Goal: Task Accomplishment & Management: Complete application form

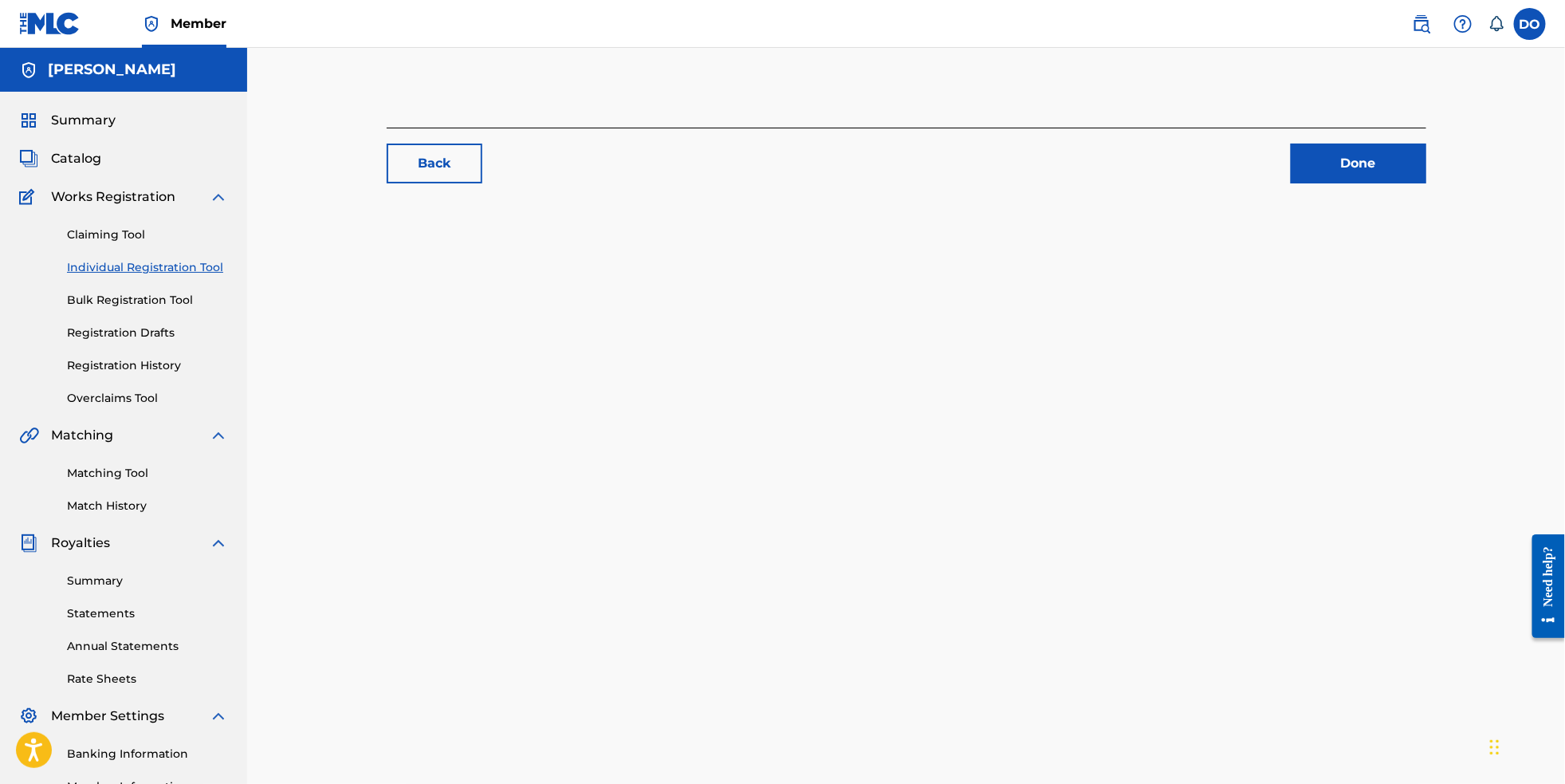
click at [146, 276] on link "Individual Registration Tool" at bounding box center [148, 267] width 161 height 17
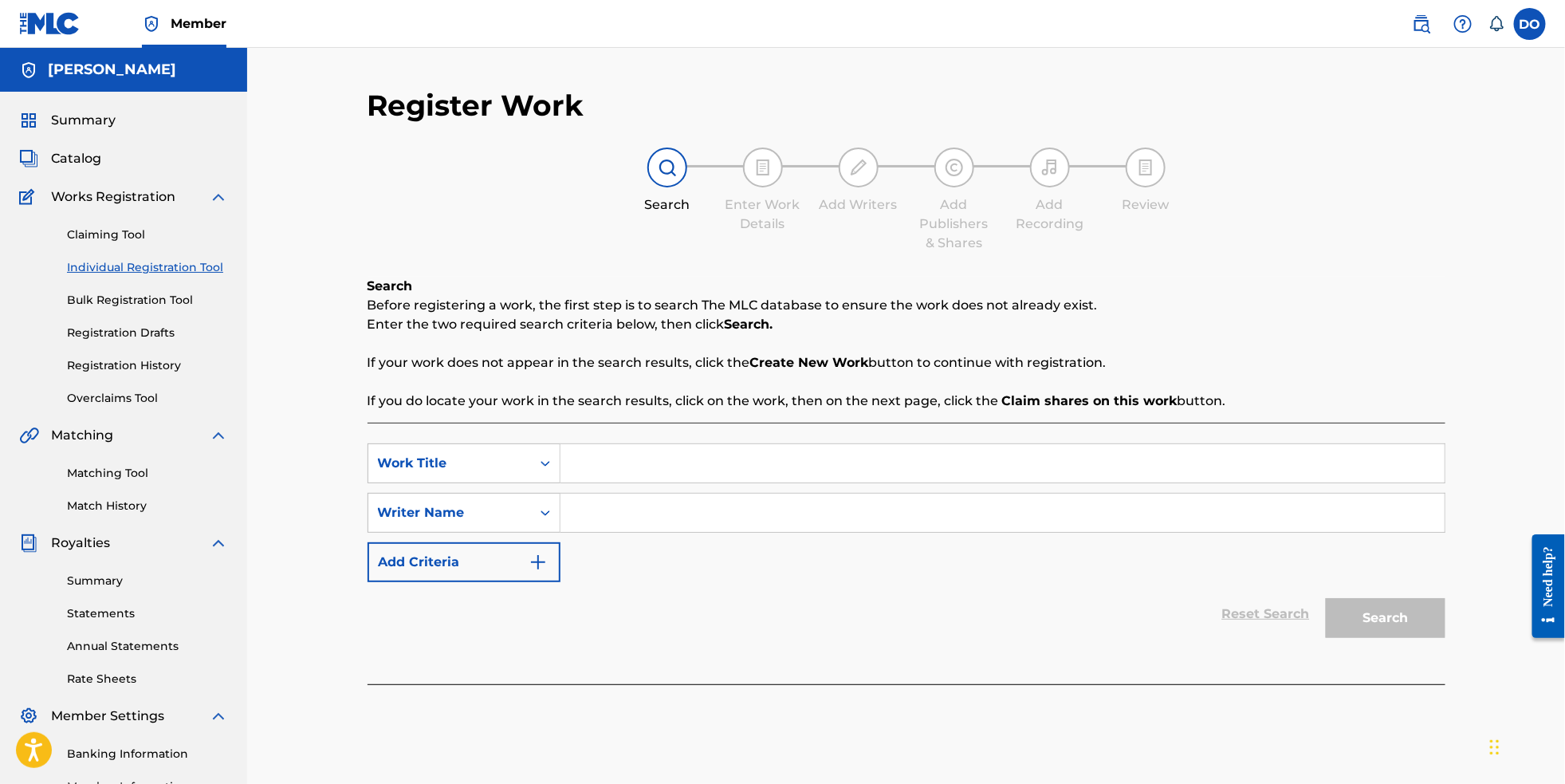
click at [637, 482] on input "Search Form" at bounding box center [1002, 463] width 884 height 38
type input "Don't Own Me"
click at [648, 525] on input "Search Form" at bounding box center [1002, 513] width 884 height 38
type input "[PERSON_NAME]"
click at [1416, 637] on button "Search" at bounding box center [1386, 618] width 120 height 40
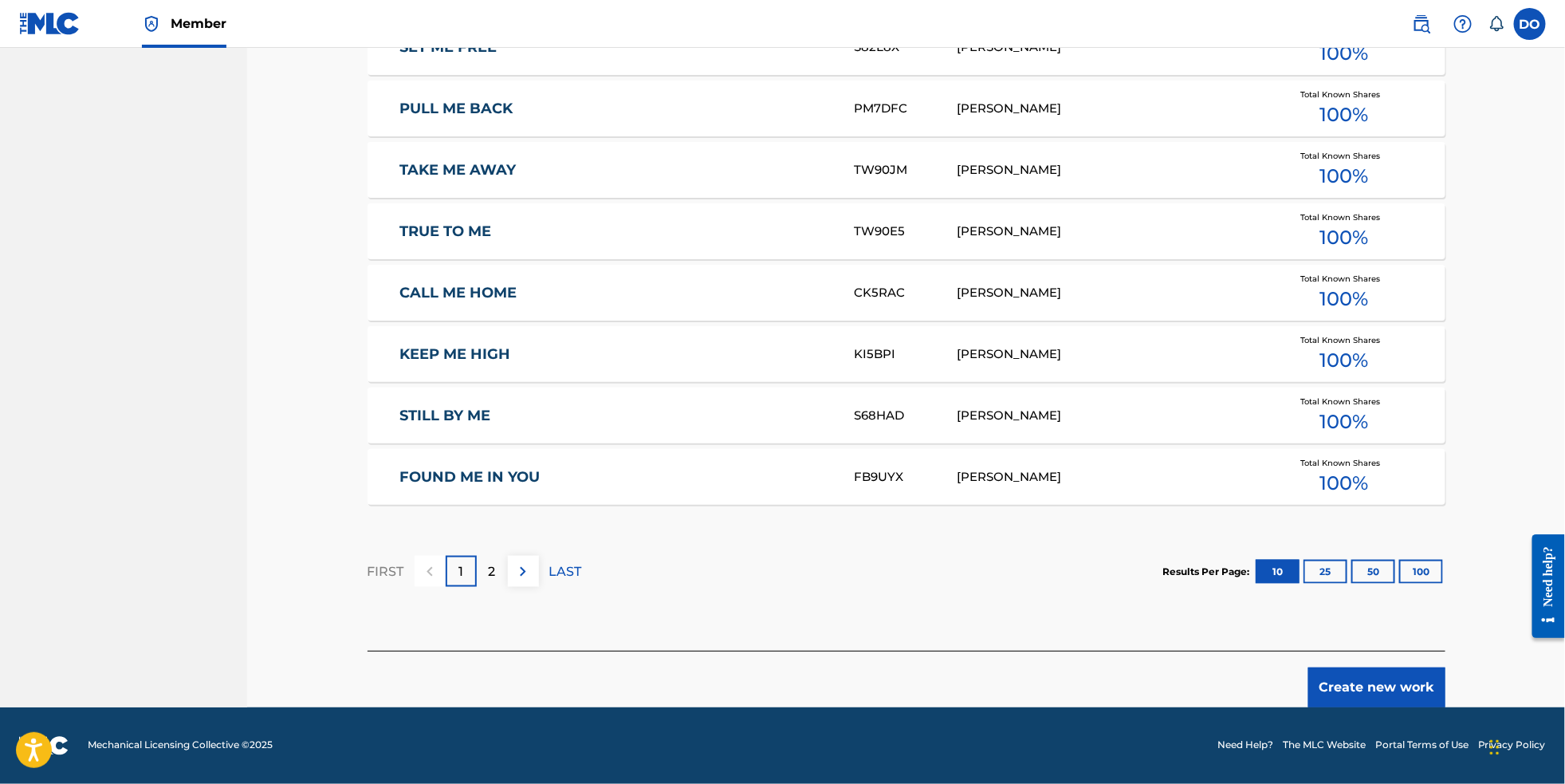
scroll to position [863, 0]
click at [1409, 692] on button "Create new work" at bounding box center [1377, 687] width 137 height 40
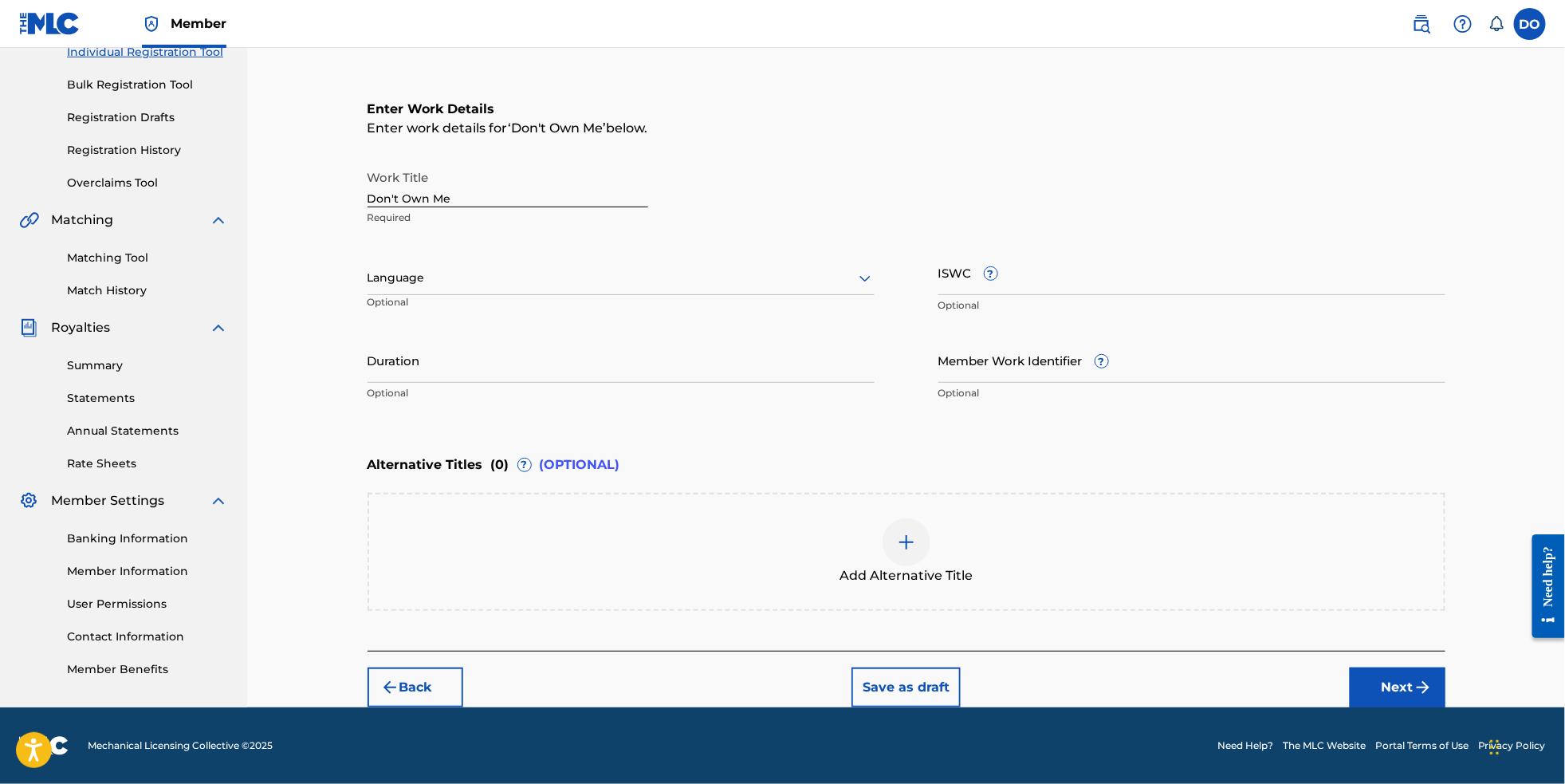
scroll to position [258, 0]
click at [778, 267] on div at bounding box center [621, 277] width 507 height 20
click at [774, 295] on div "English" at bounding box center [621, 312] width 505 height 36
click at [1421, 681] on button "Next" at bounding box center [1397, 687] width 95 height 40
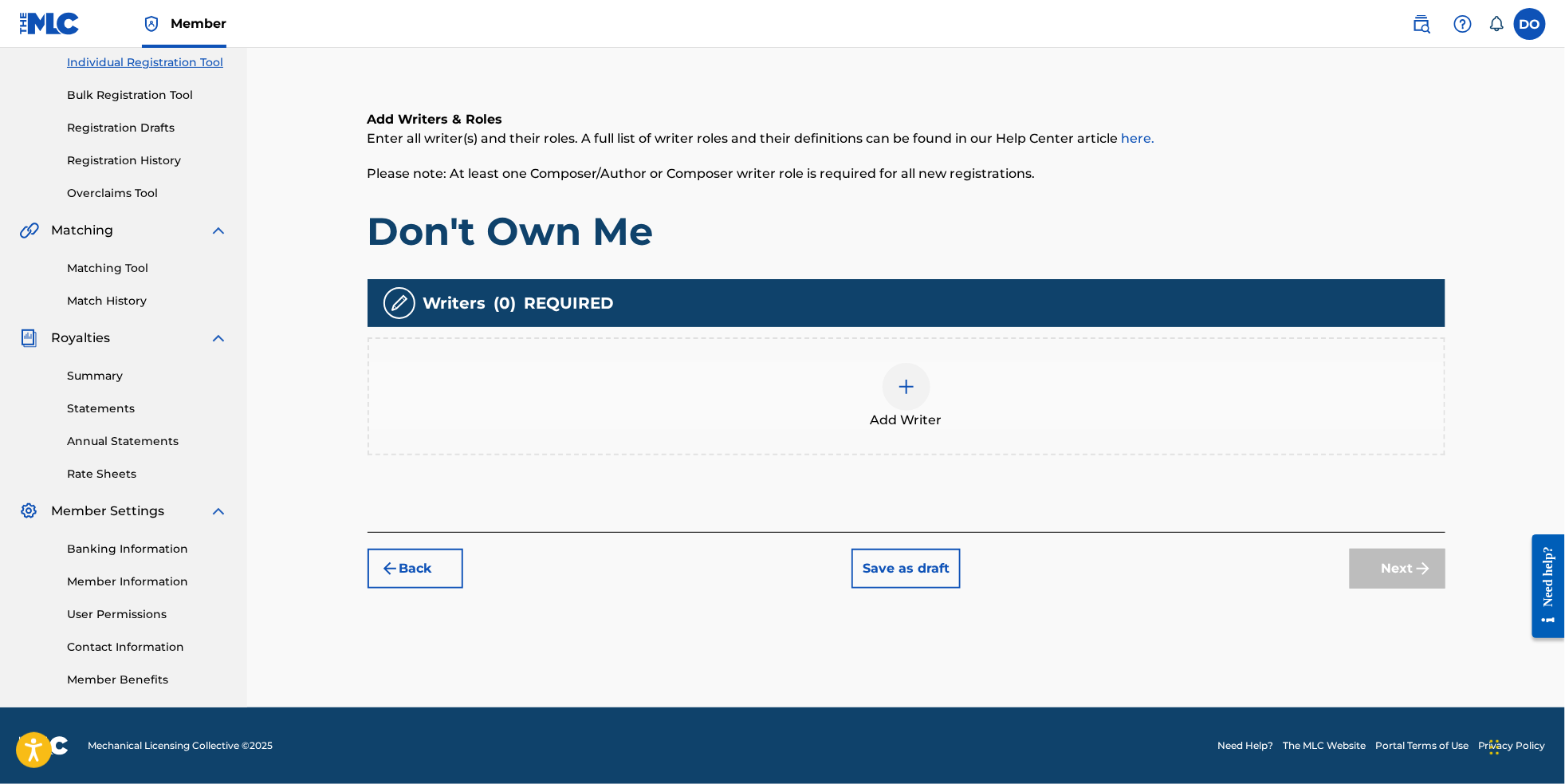
scroll to position [232, 0]
click at [919, 389] on div at bounding box center [907, 386] width 48 height 48
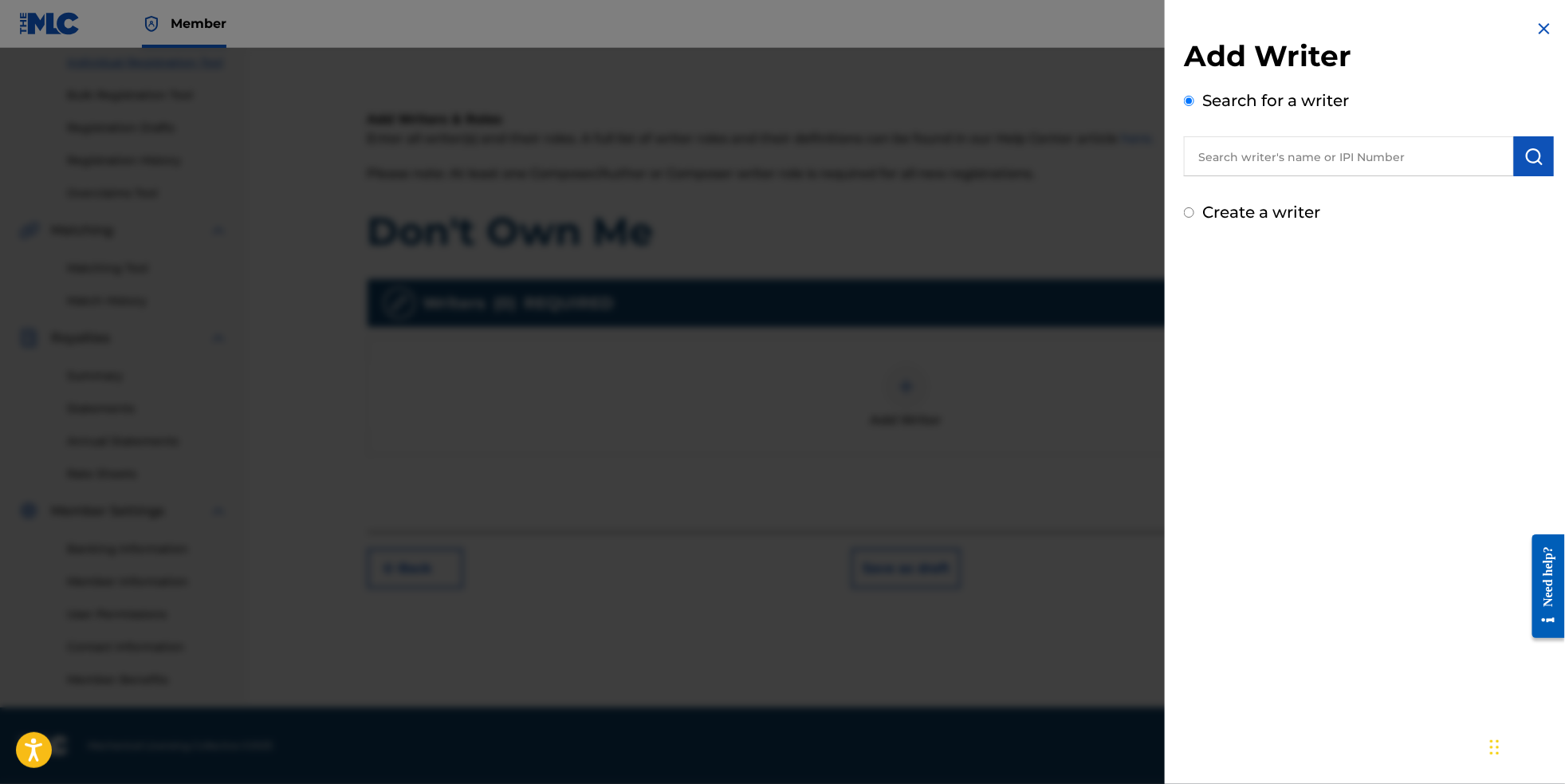
click at [1256, 156] on input "text" at bounding box center [1349, 156] width 330 height 40
type input "[PERSON_NAME]"
click at [1525, 166] on img "submit" at bounding box center [1534, 156] width 19 height 19
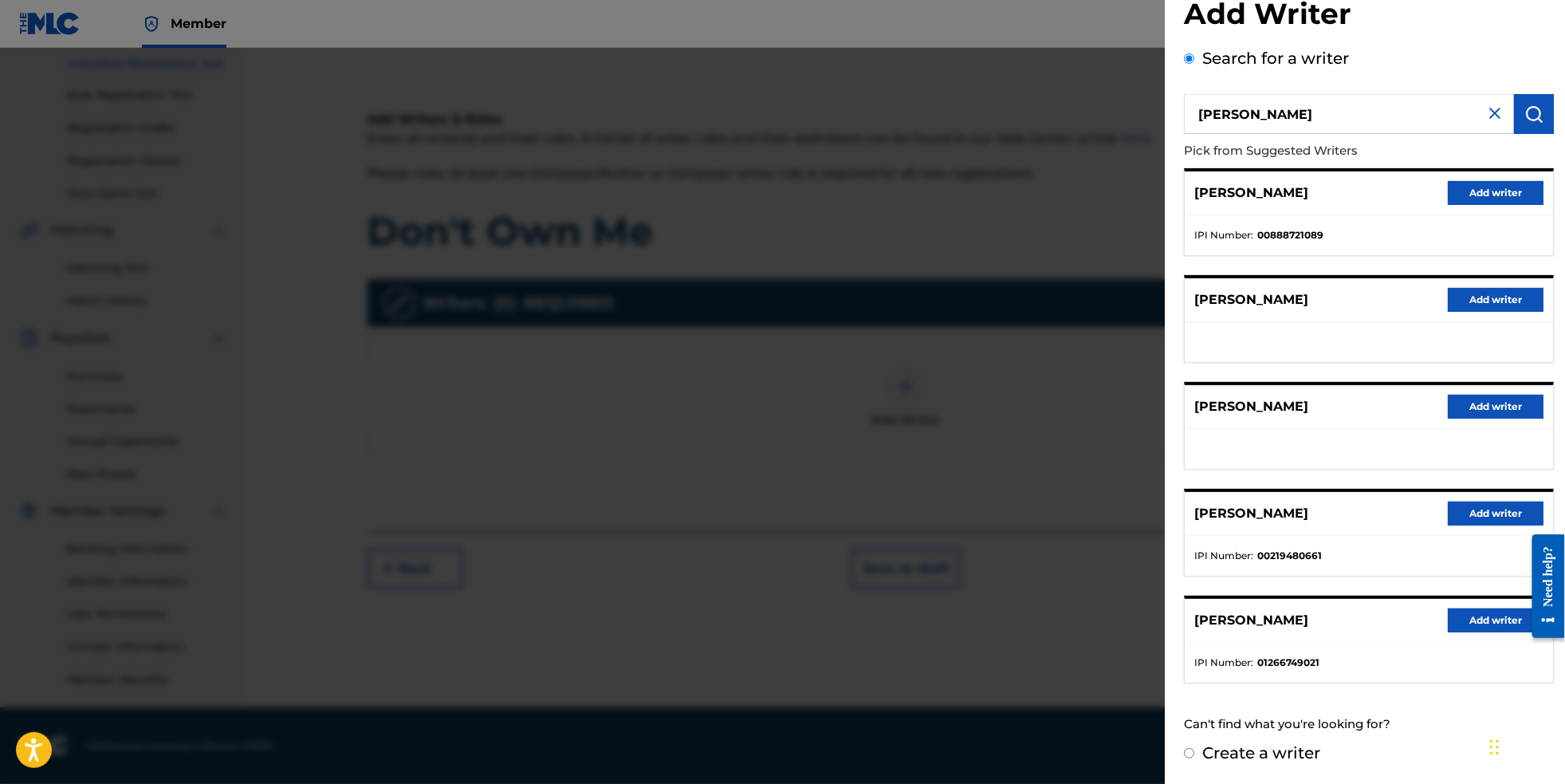
scroll to position [80, 0]
click at [1482, 621] on button "Add writer" at bounding box center [1495, 620] width 95 height 24
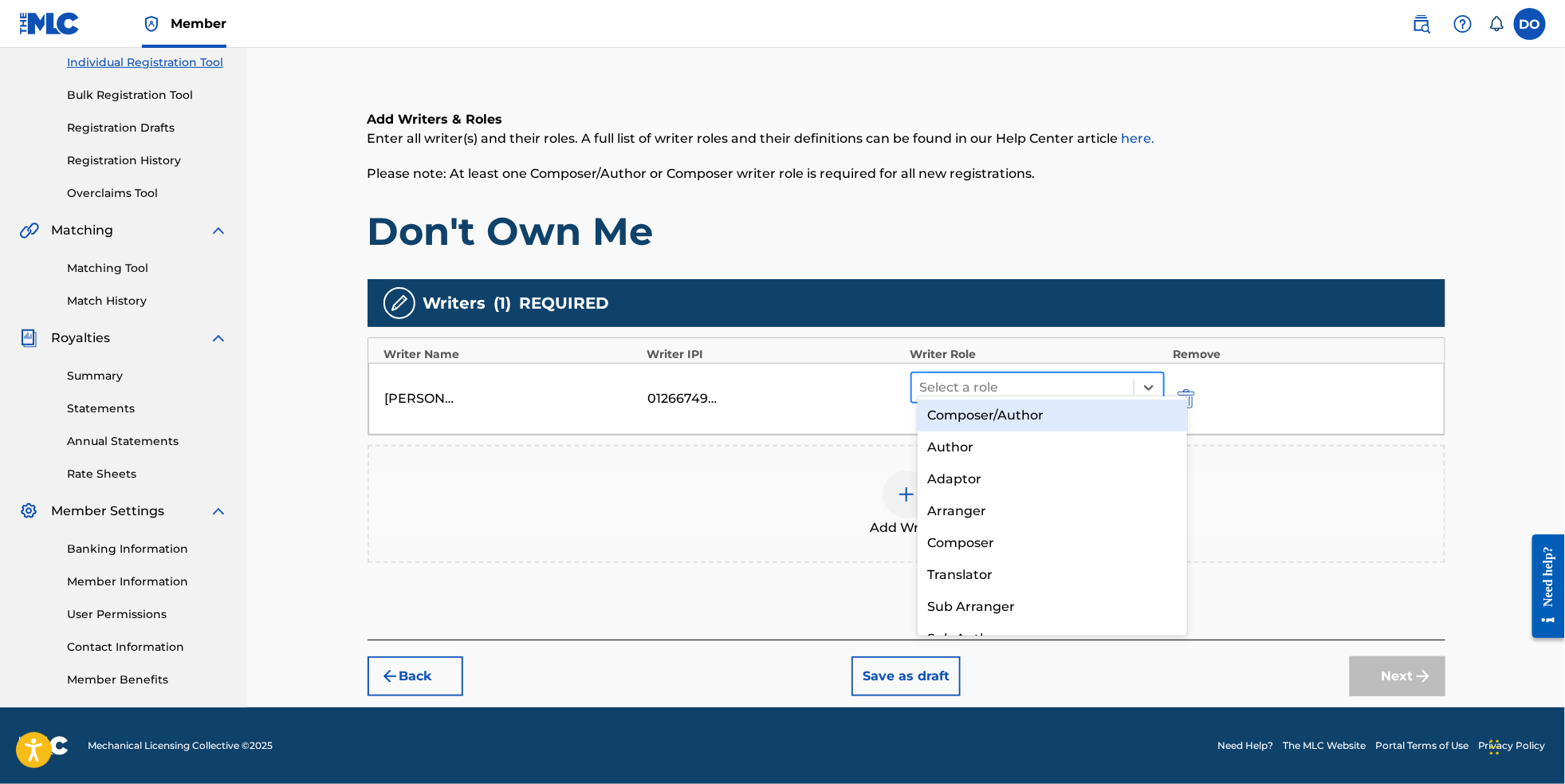
click at [1055, 378] on div at bounding box center [1023, 387] width 206 height 23
click at [1055, 415] on div "Composer/Author" at bounding box center [1053, 415] width 270 height 31
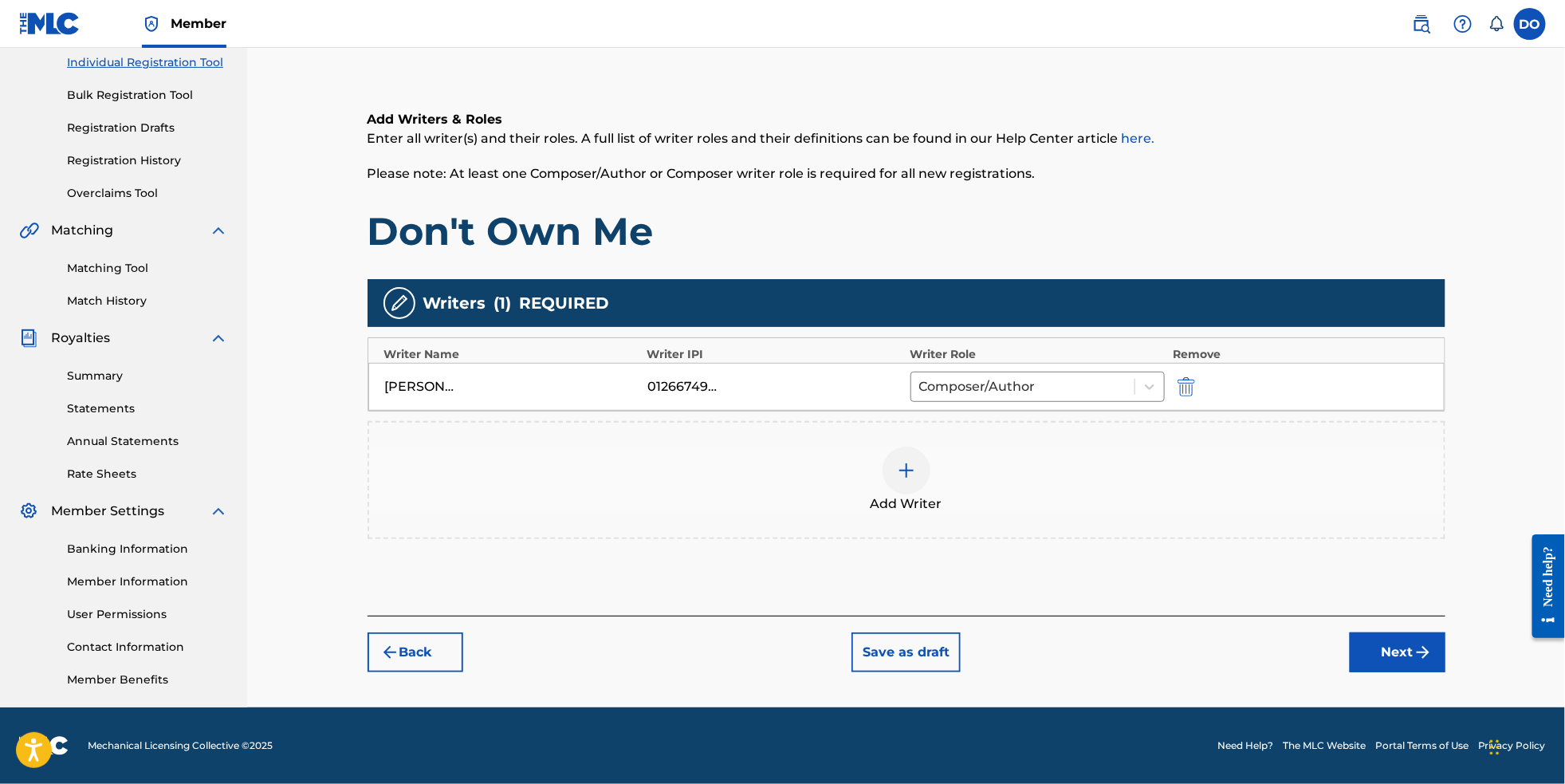
click at [1431, 656] on button "Next" at bounding box center [1397, 652] width 95 height 40
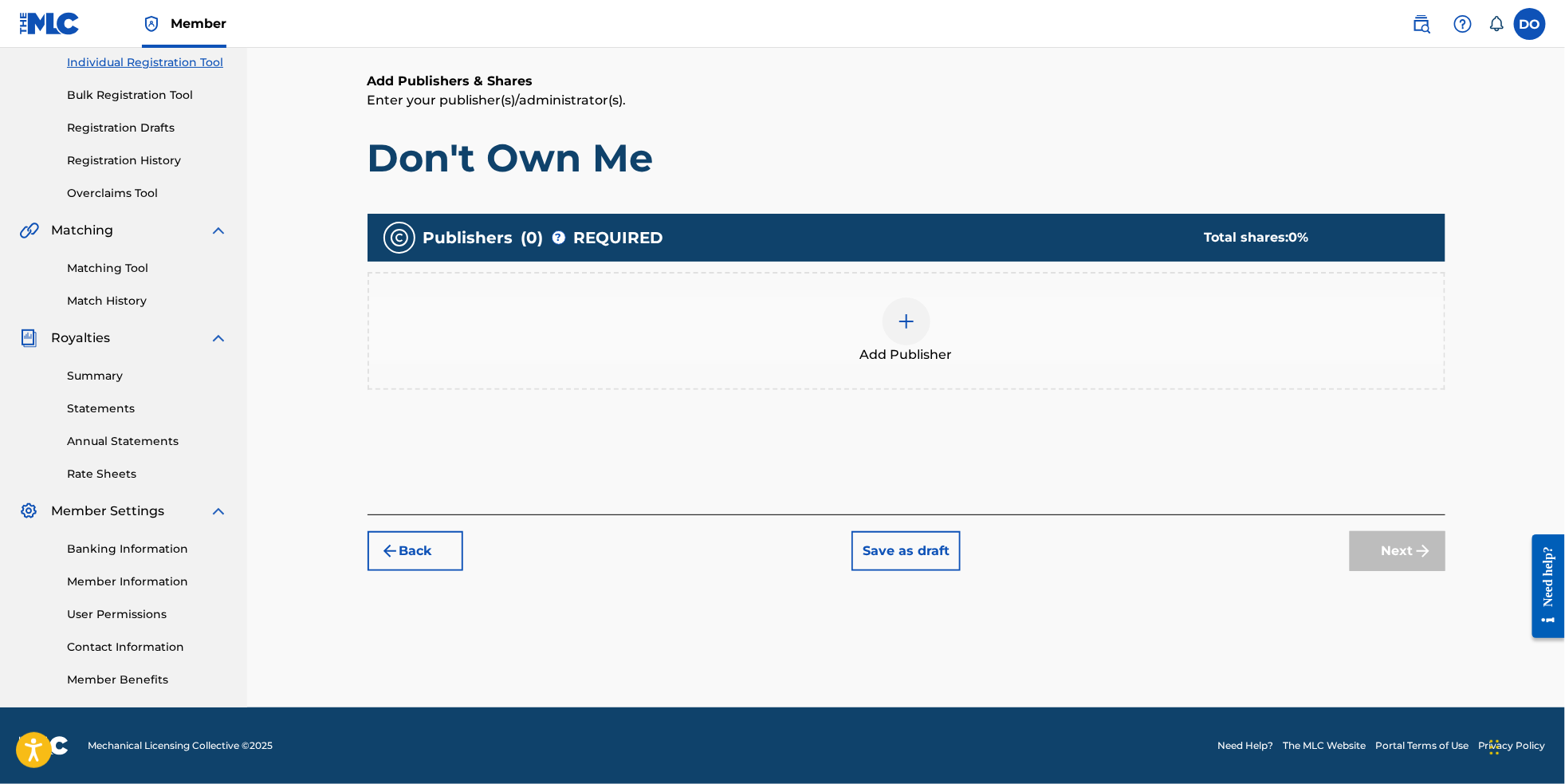
scroll to position [71, 0]
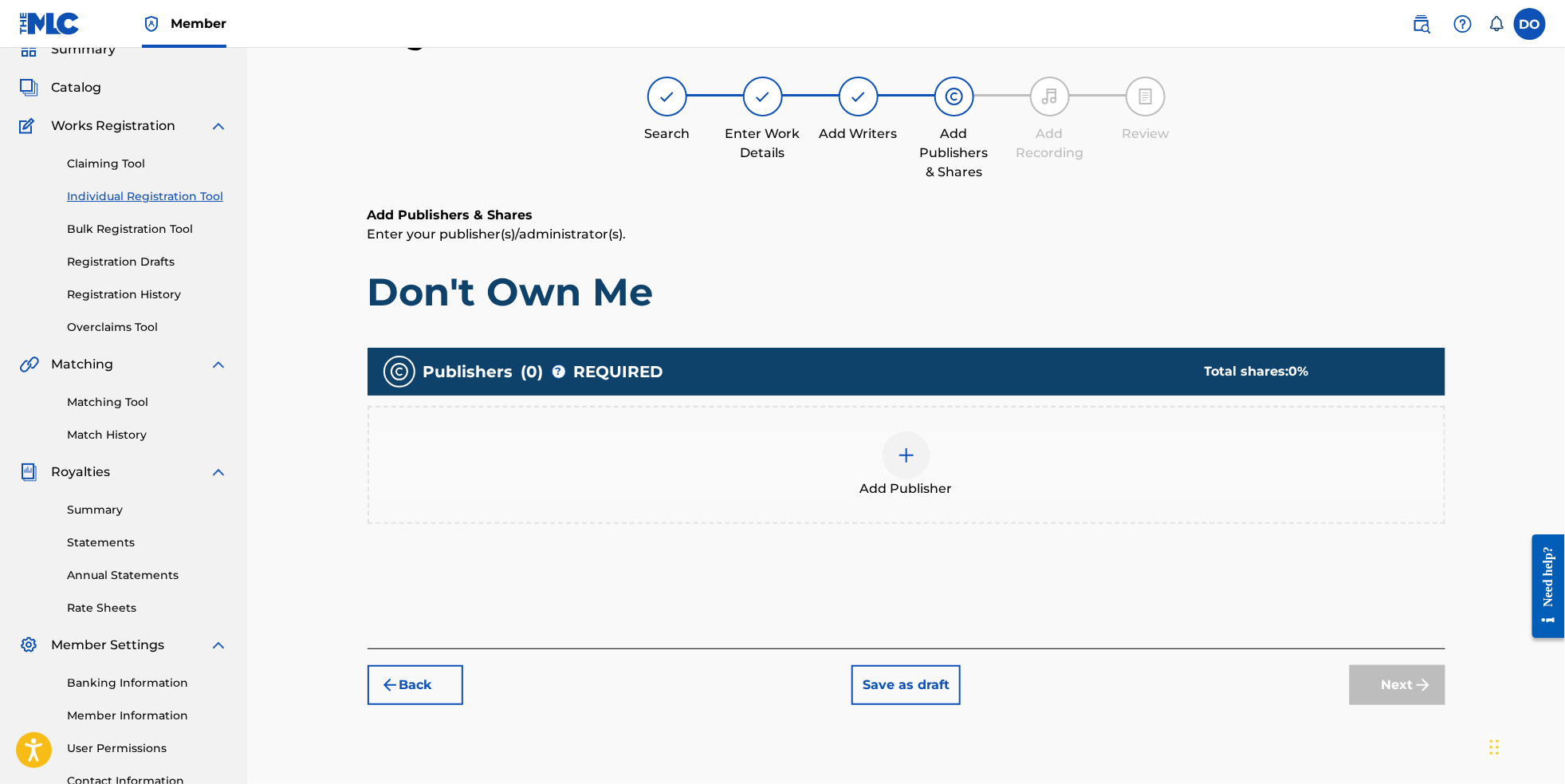
click at [911, 465] on img at bounding box center [907, 455] width 19 height 19
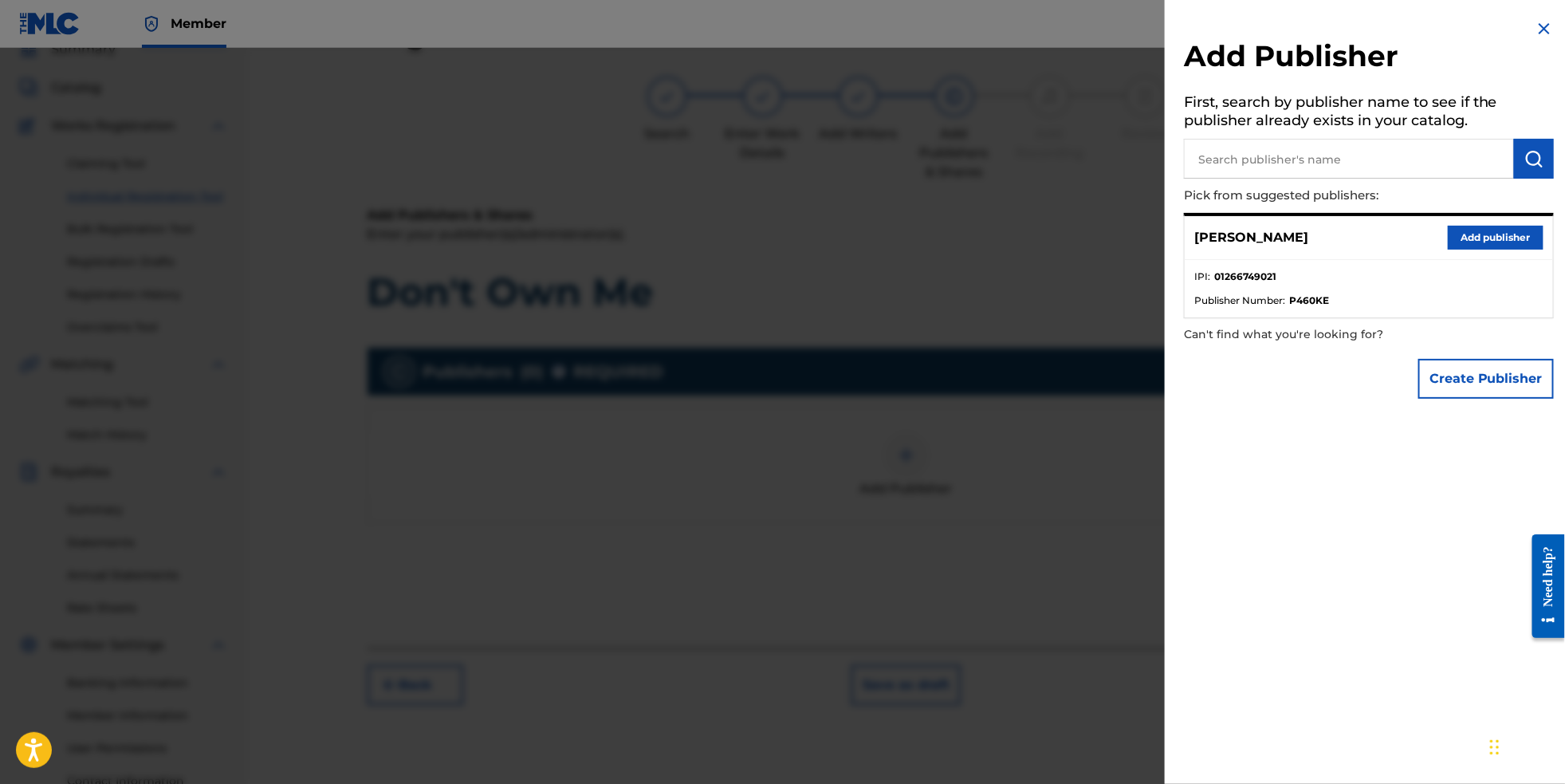
click at [1496, 241] on button "Add publisher" at bounding box center [1495, 237] width 95 height 24
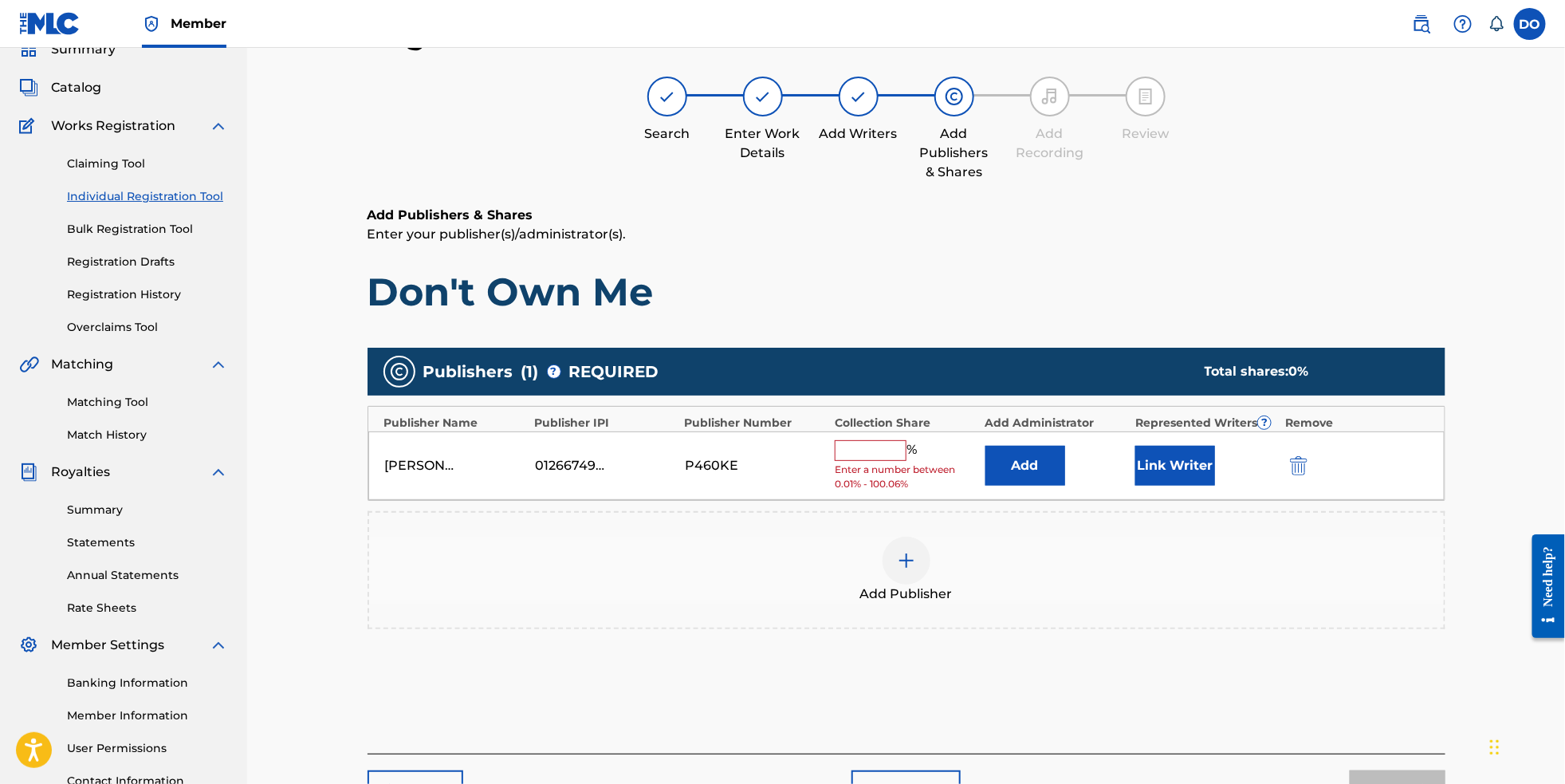
click at [902, 461] on input "text" at bounding box center [871, 450] width 72 height 21
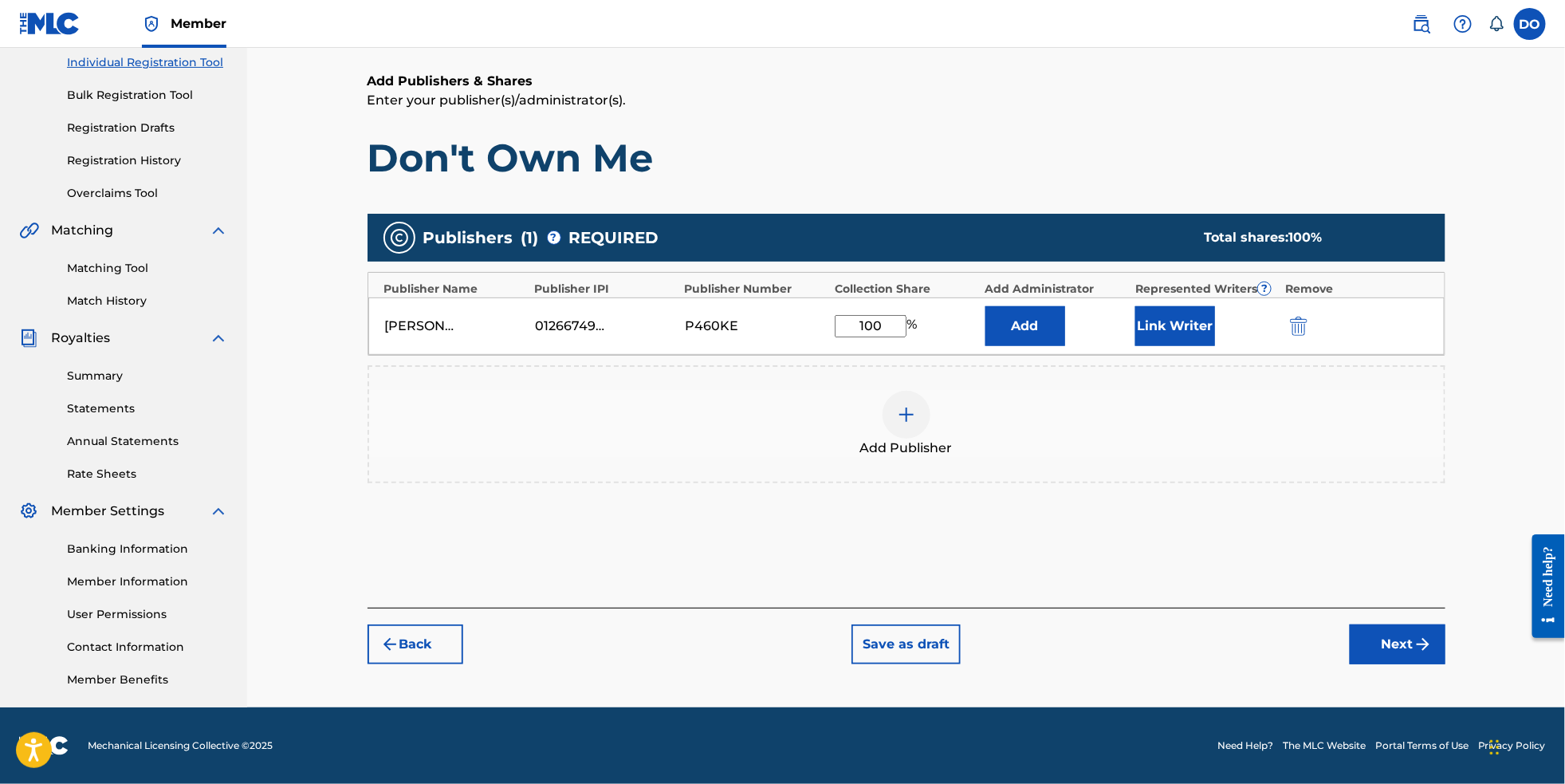
type input "100"
click at [1426, 651] on button "Next" at bounding box center [1397, 644] width 95 height 40
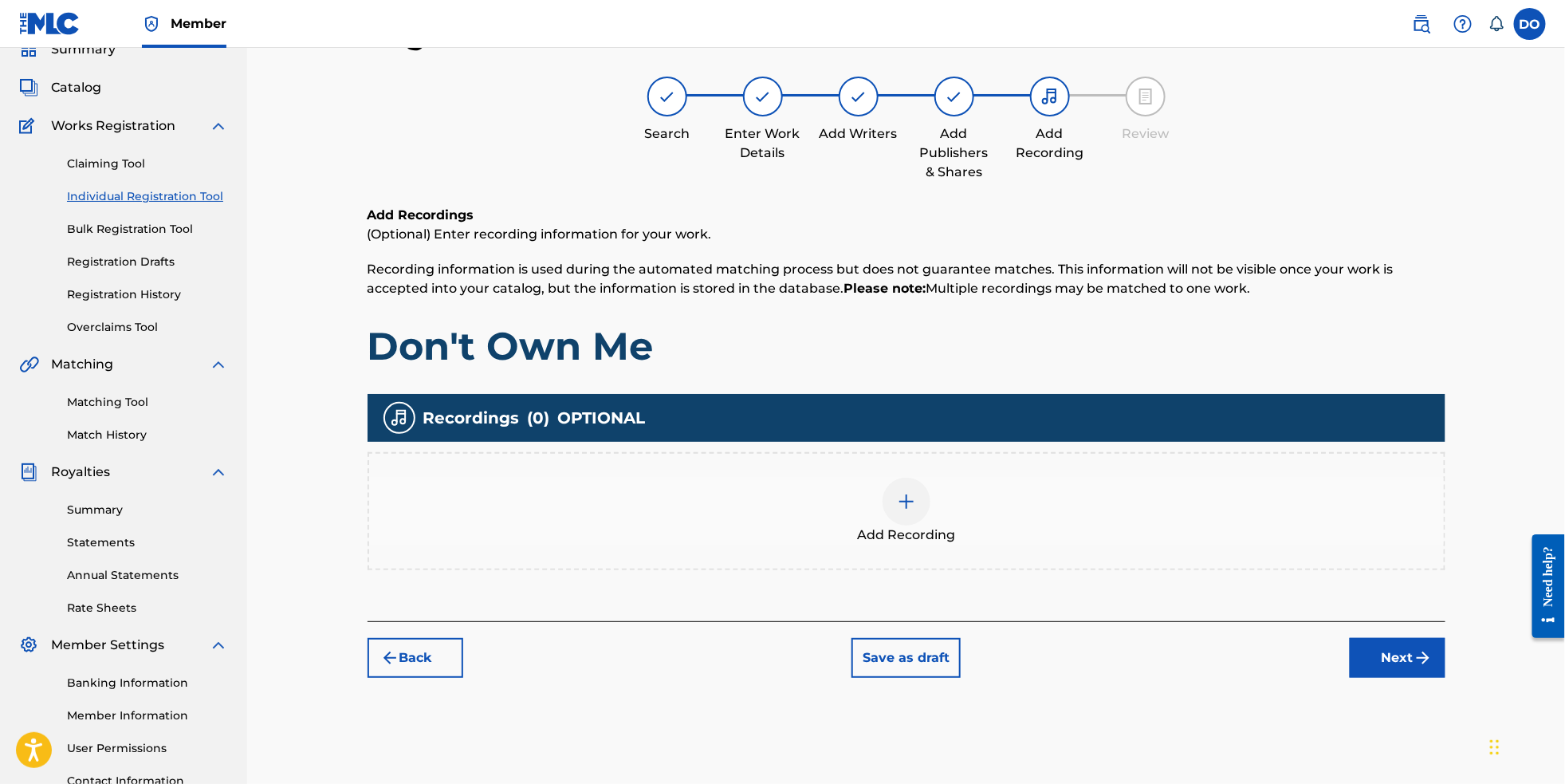
click at [930, 521] on div at bounding box center [907, 501] width 48 height 48
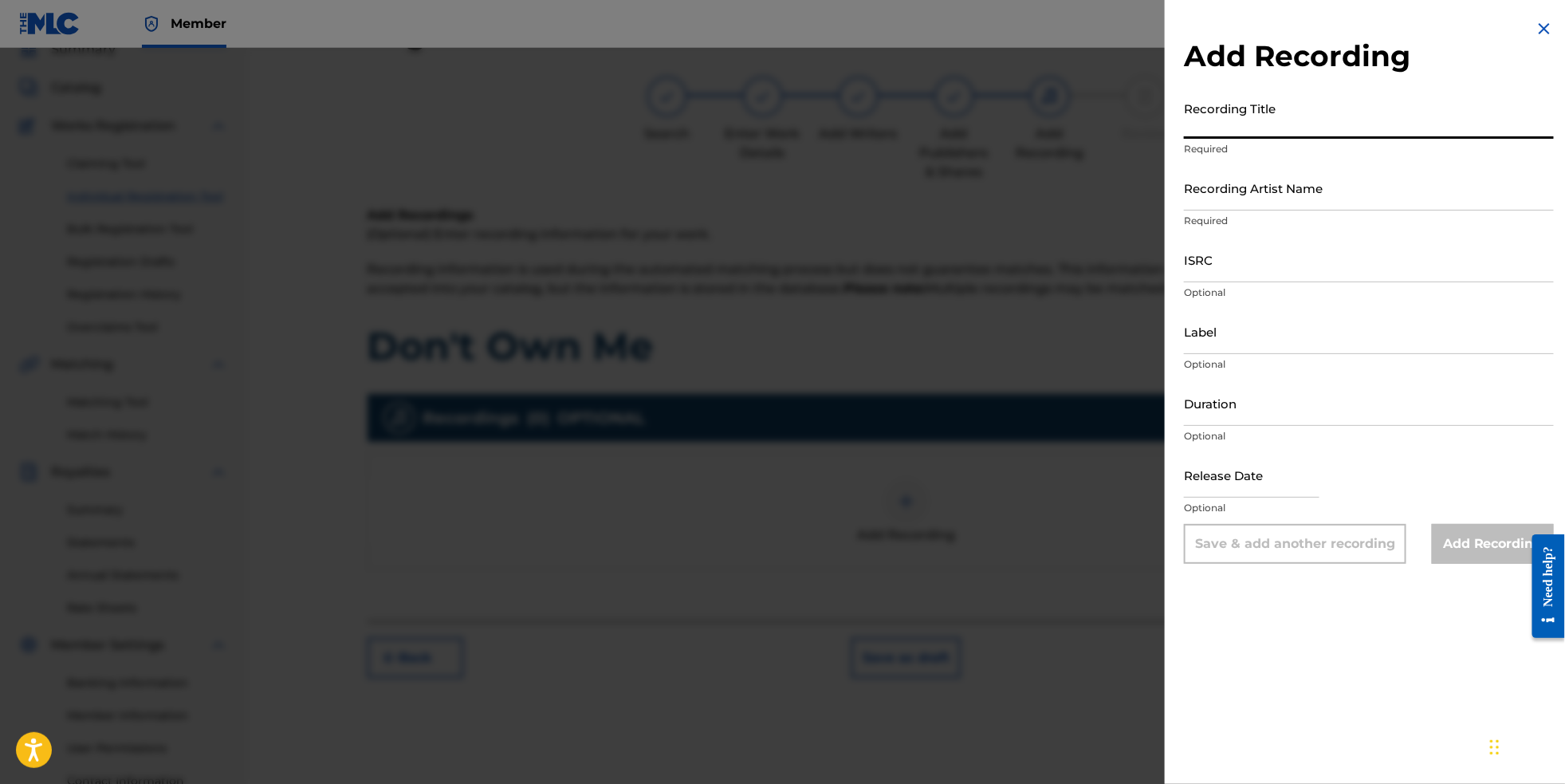
click at [1245, 126] on input "Recording Title" at bounding box center [1368, 116] width 370 height 45
type input "Don't Own Me"
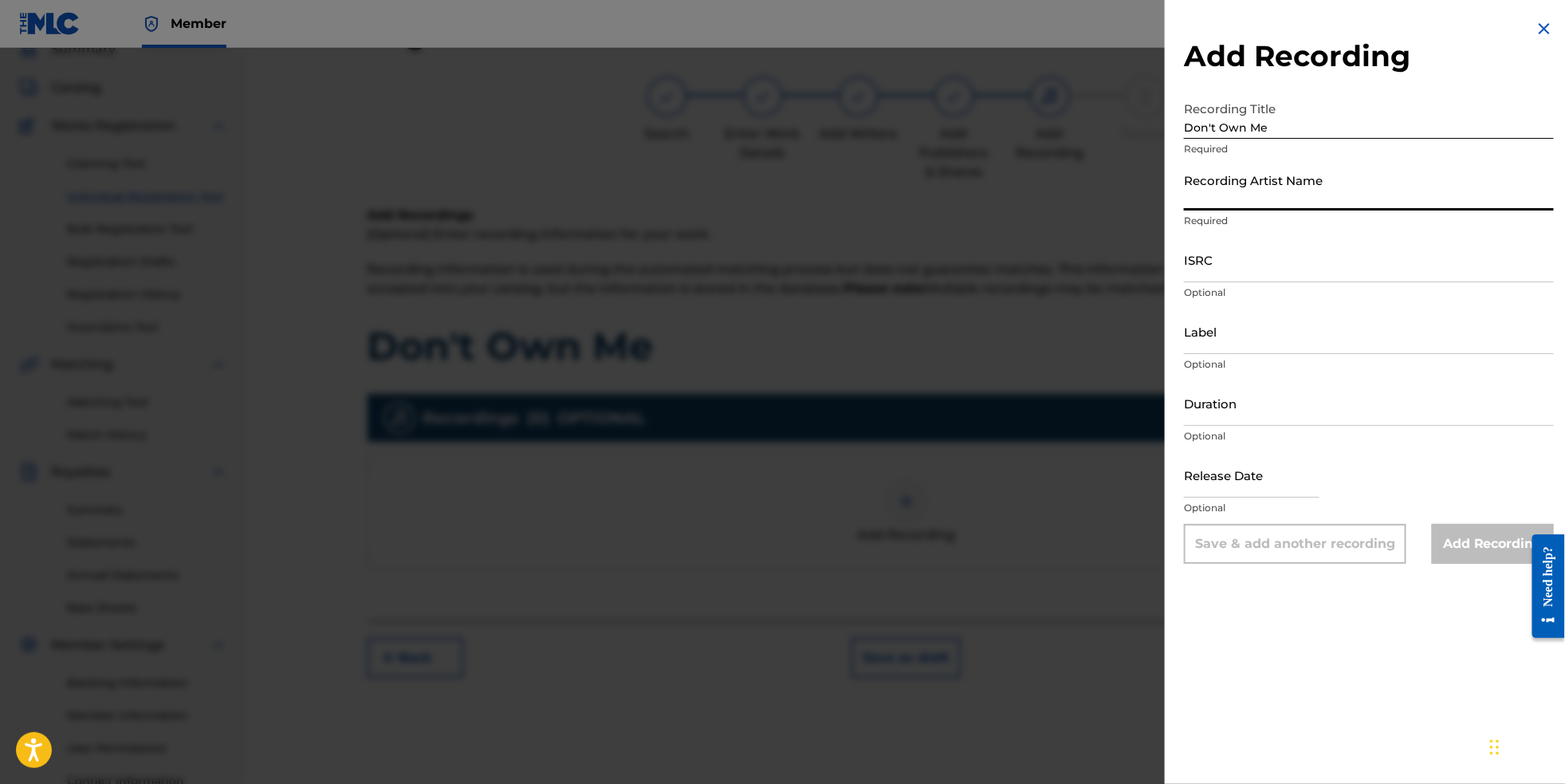
click at [1223, 208] on input "Recording Artist Name" at bounding box center [1368, 188] width 370 height 45
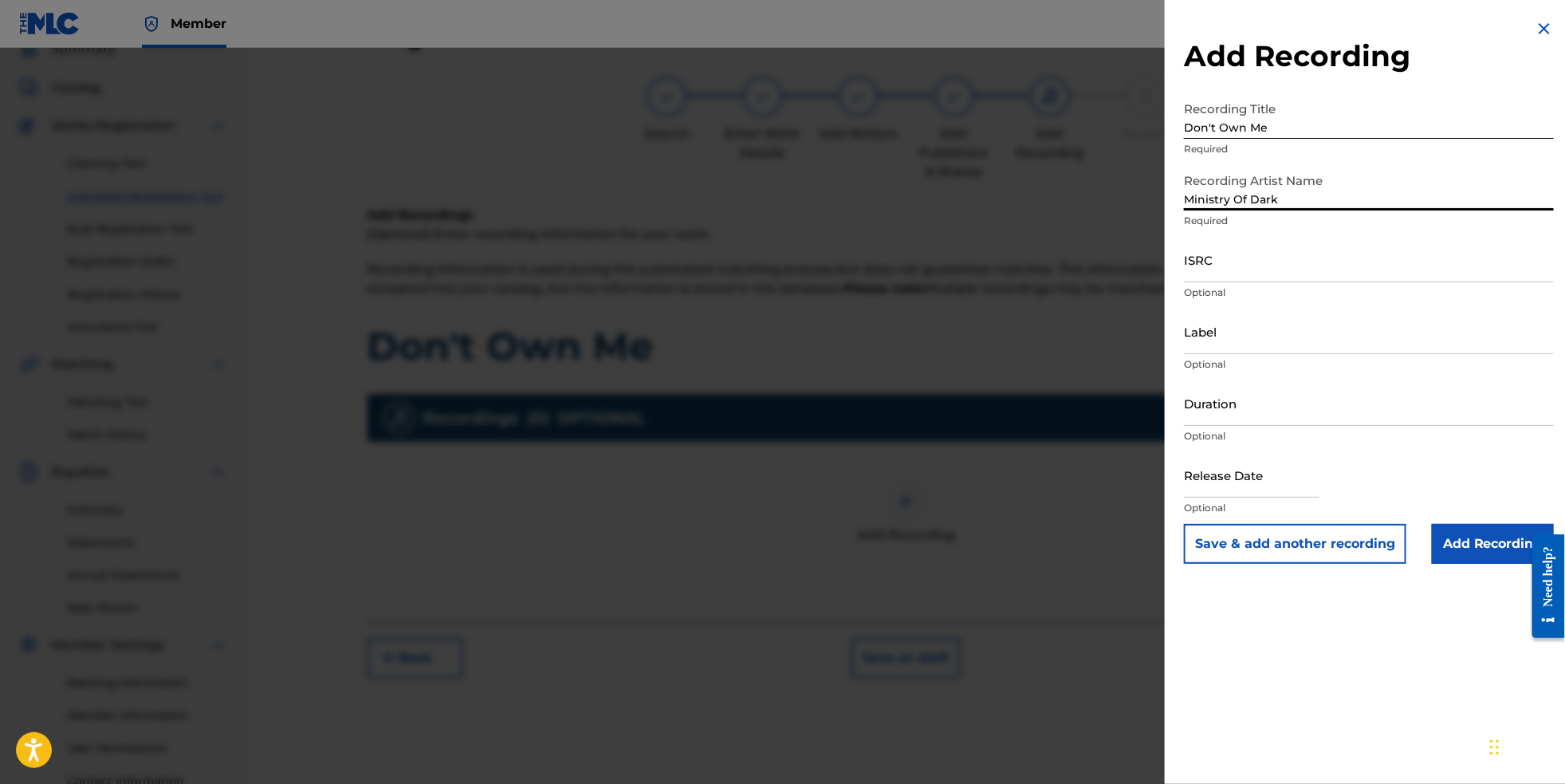
type input "Ministry Of Dark"
click at [1259, 277] on input "ISRC" at bounding box center [1368, 260] width 370 height 45
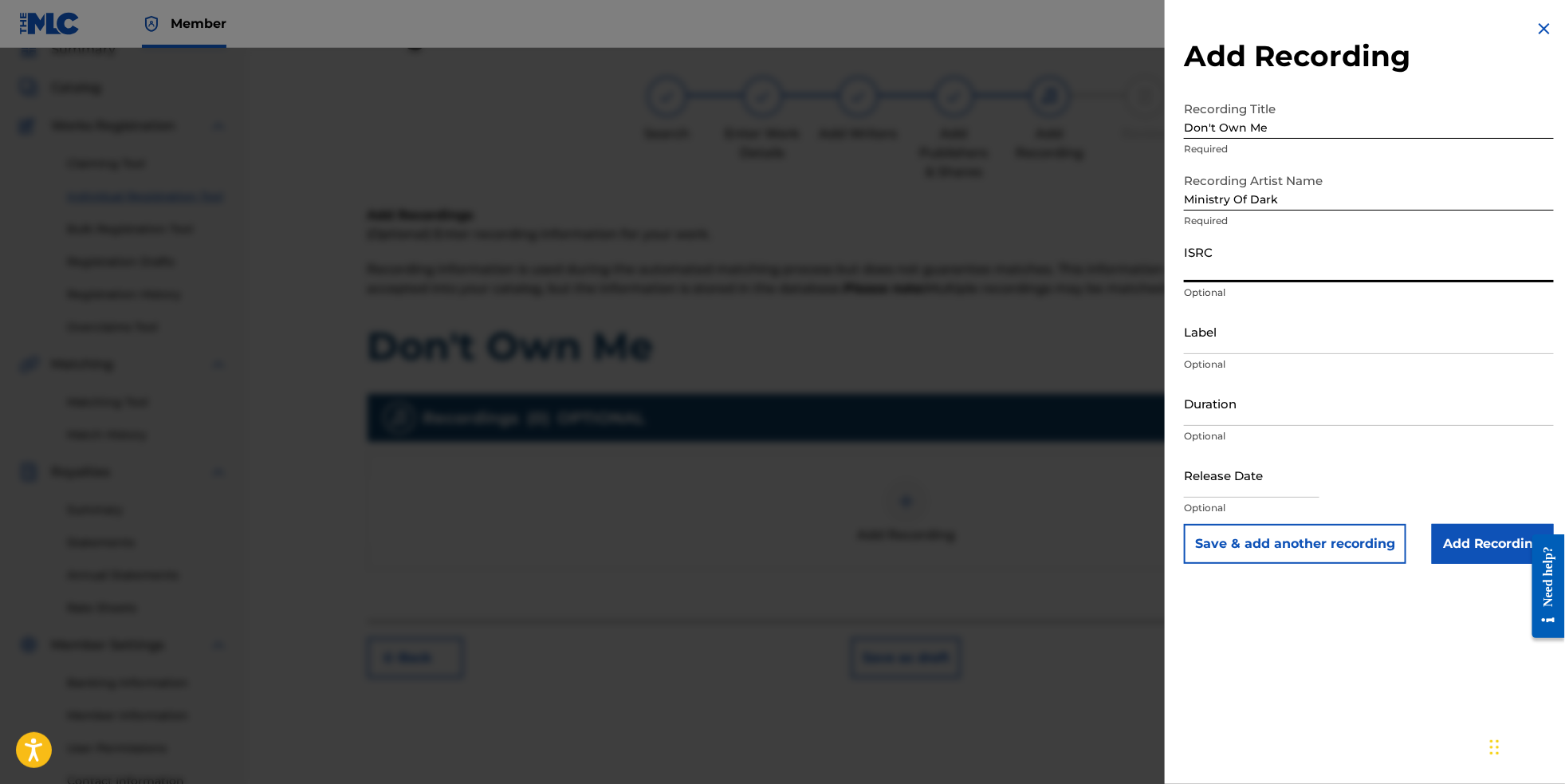
paste input "NL8RL2553626"
type input "NL8RL2553626"
click at [1218, 354] on input "Label" at bounding box center [1368, 331] width 370 height 45
type input "RevSphere Records"
click at [1256, 497] on input "text" at bounding box center [1251, 475] width 136 height 45
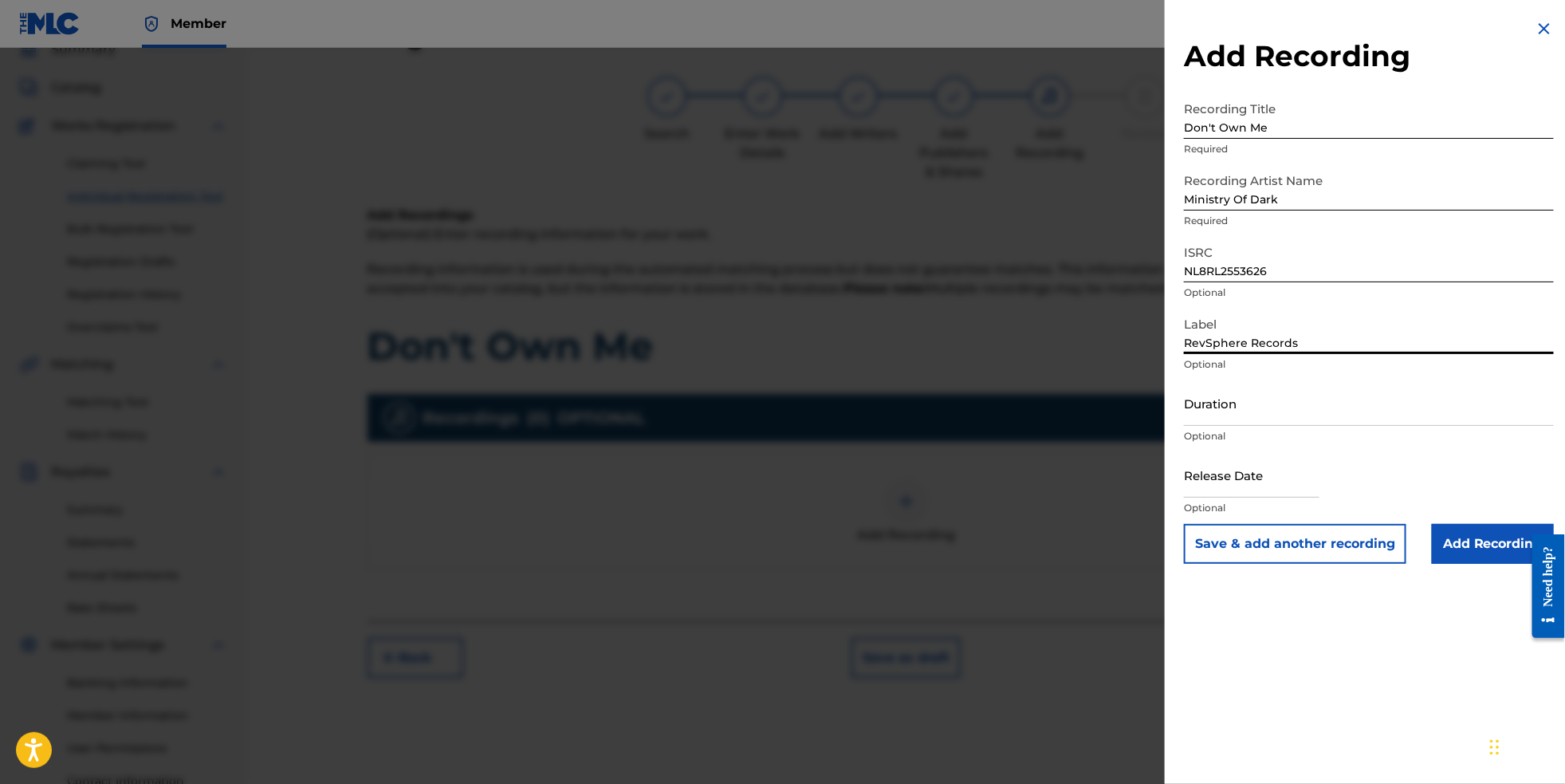
select select "7"
select select "2025"
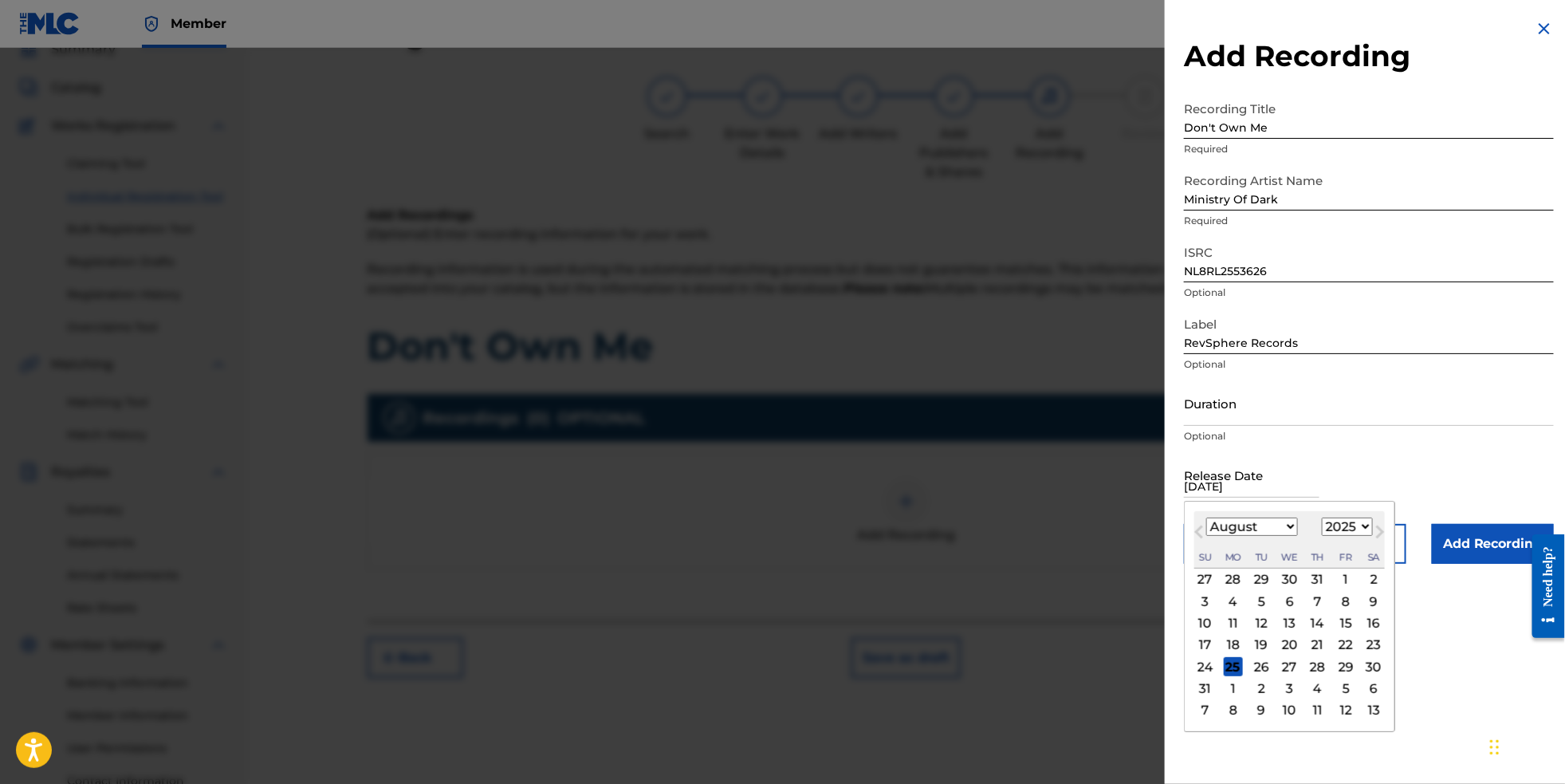
click at [1337, 676] on div "29" at bounding box center [1346, 666] width 19 height 19
type input "August 29 2025"
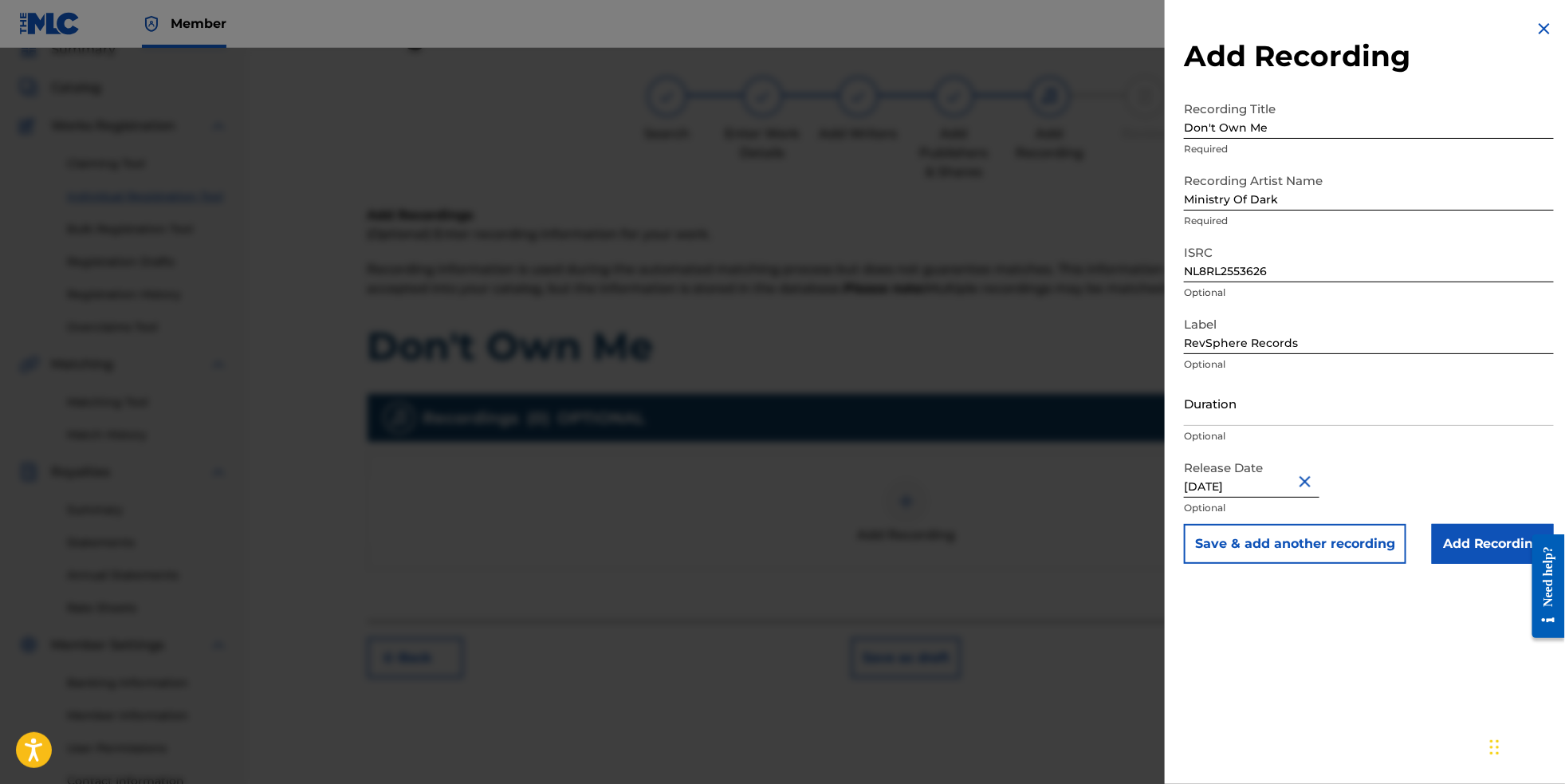
click at [1485, 564] on input "Add Recording" at bounding box center [1493, 544] width 122 height 40
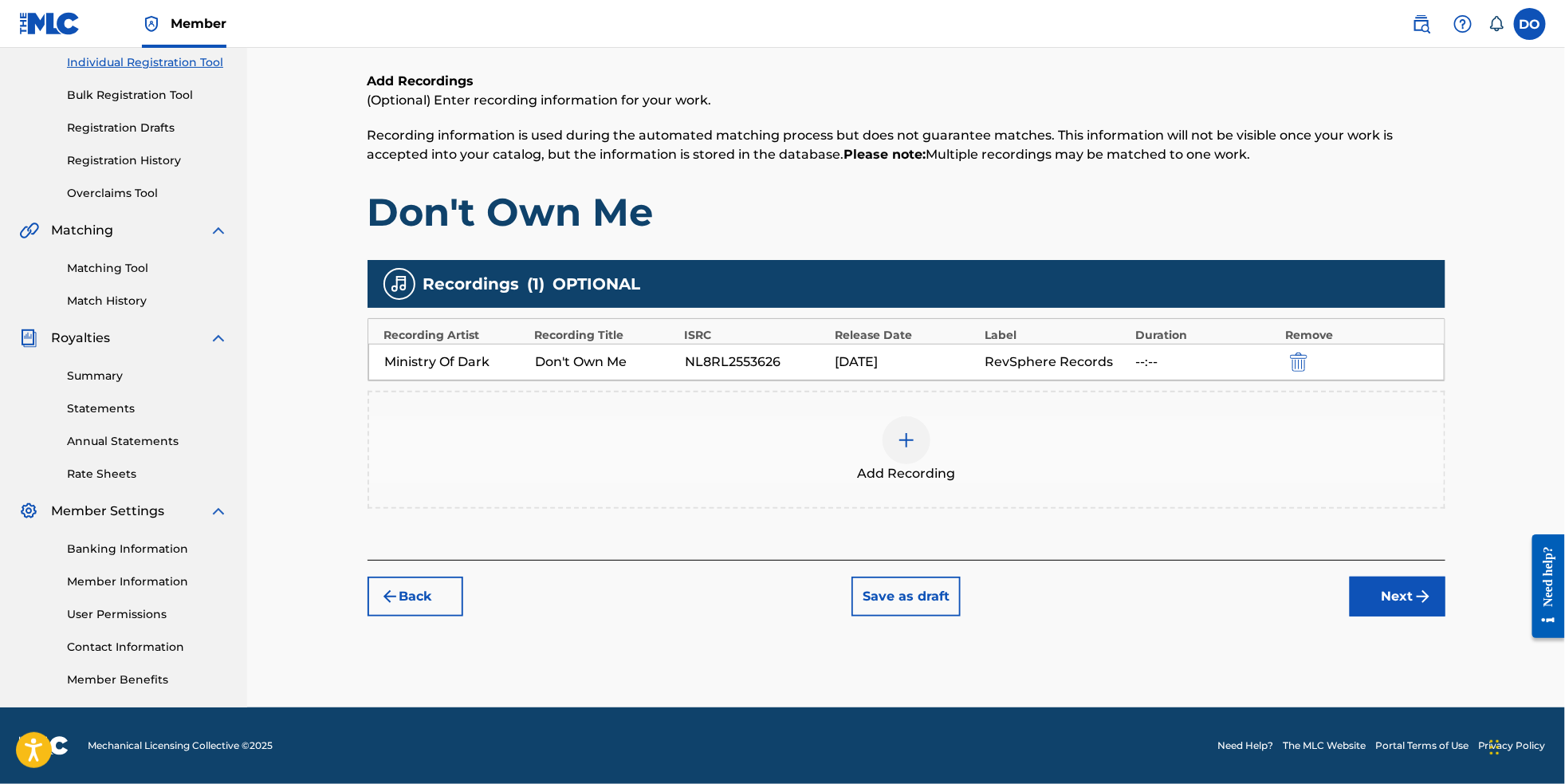
click at [1430, 604] on button "Next" at bounding box center [1397, 596] width 95 height 40
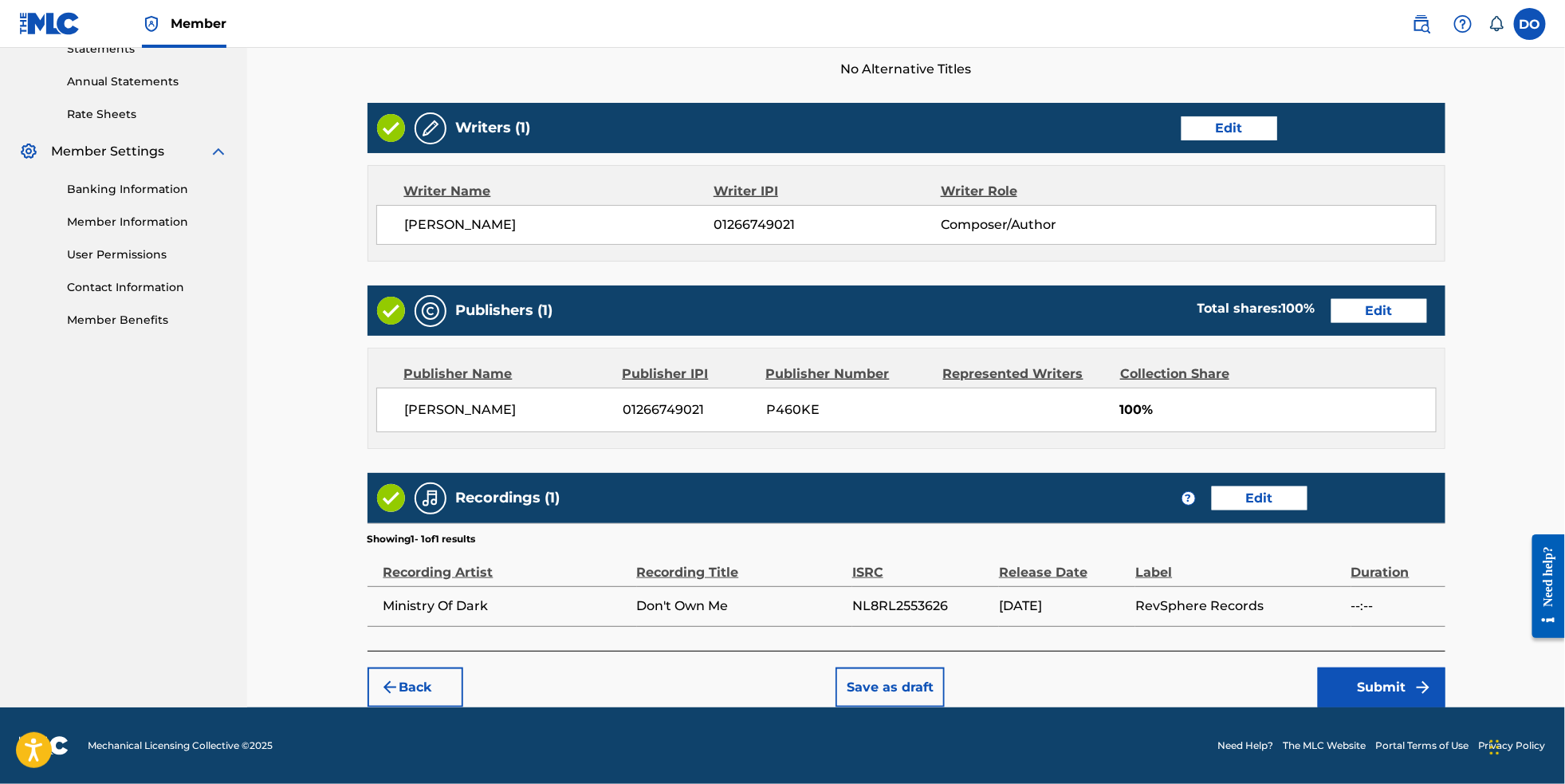
scroll to position [593, 0]
click at [1418, 682] on button "Submit" at bounding box center [1382, 687] width 128 height 40
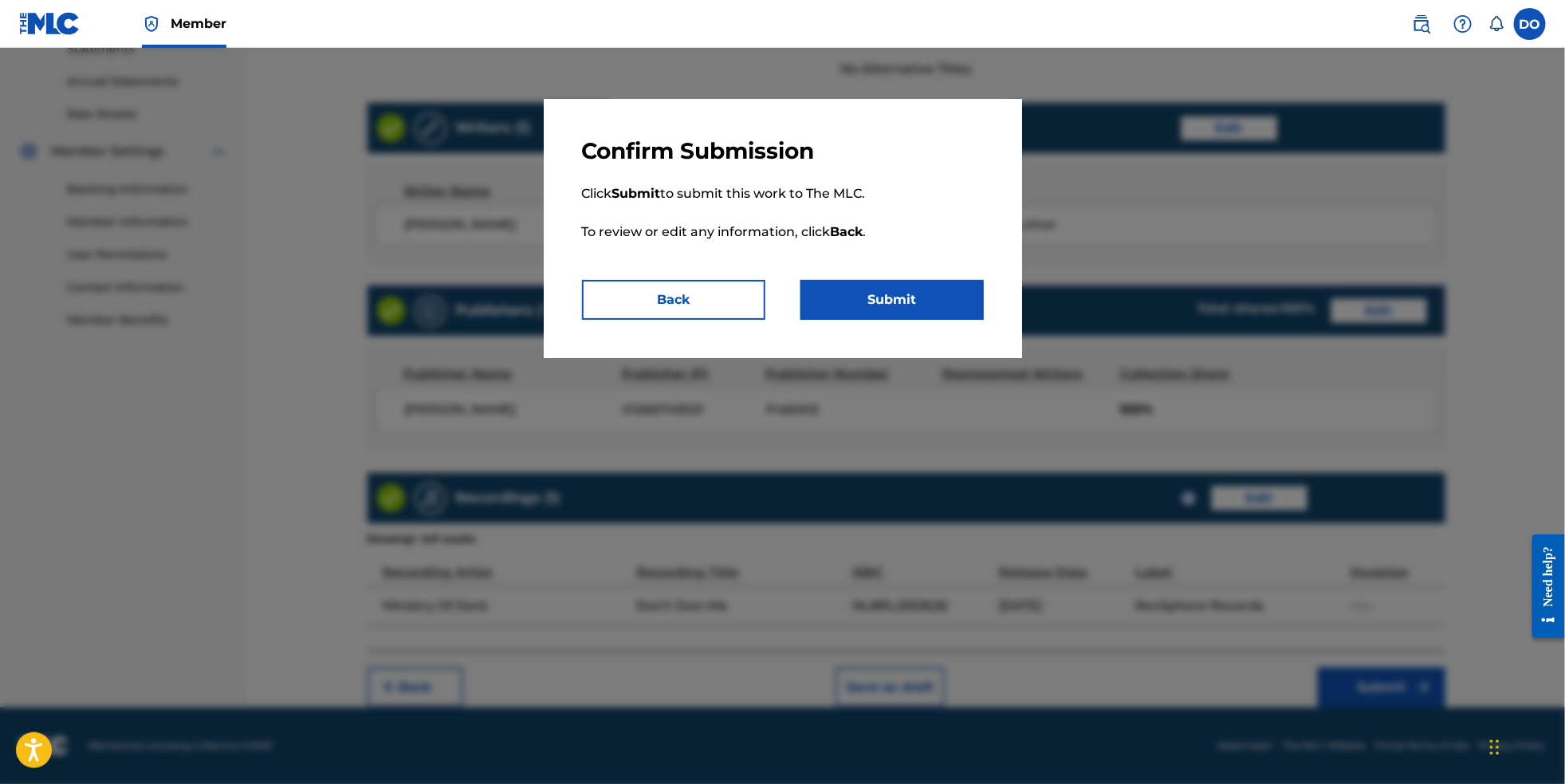
click at [948, 295] on button "Submit" at bounding box center [893, 300] width 184 height 40
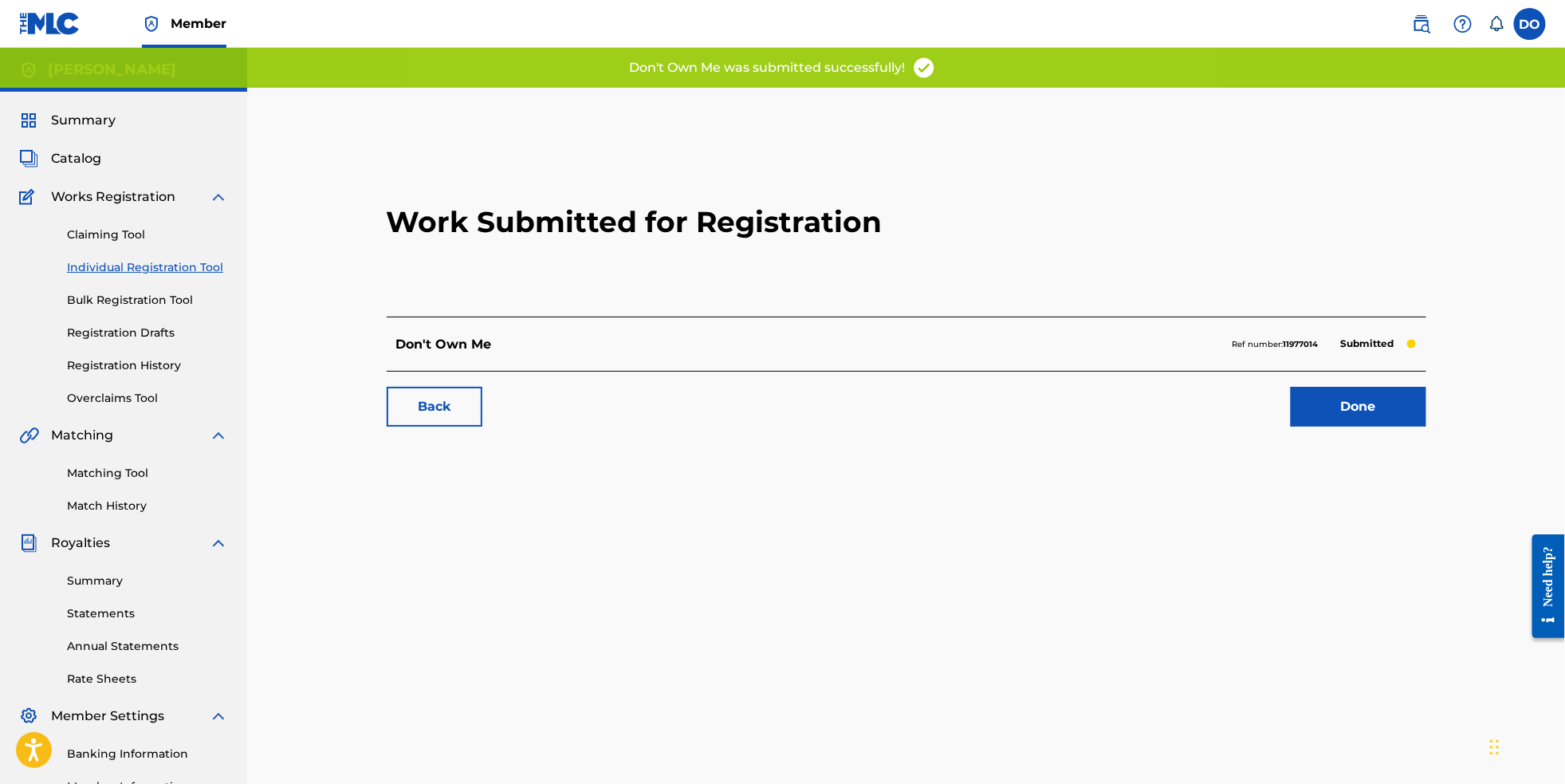
click at [163, 374] on link "Registration History" at bounding box center [148, 365] width 161 height 17
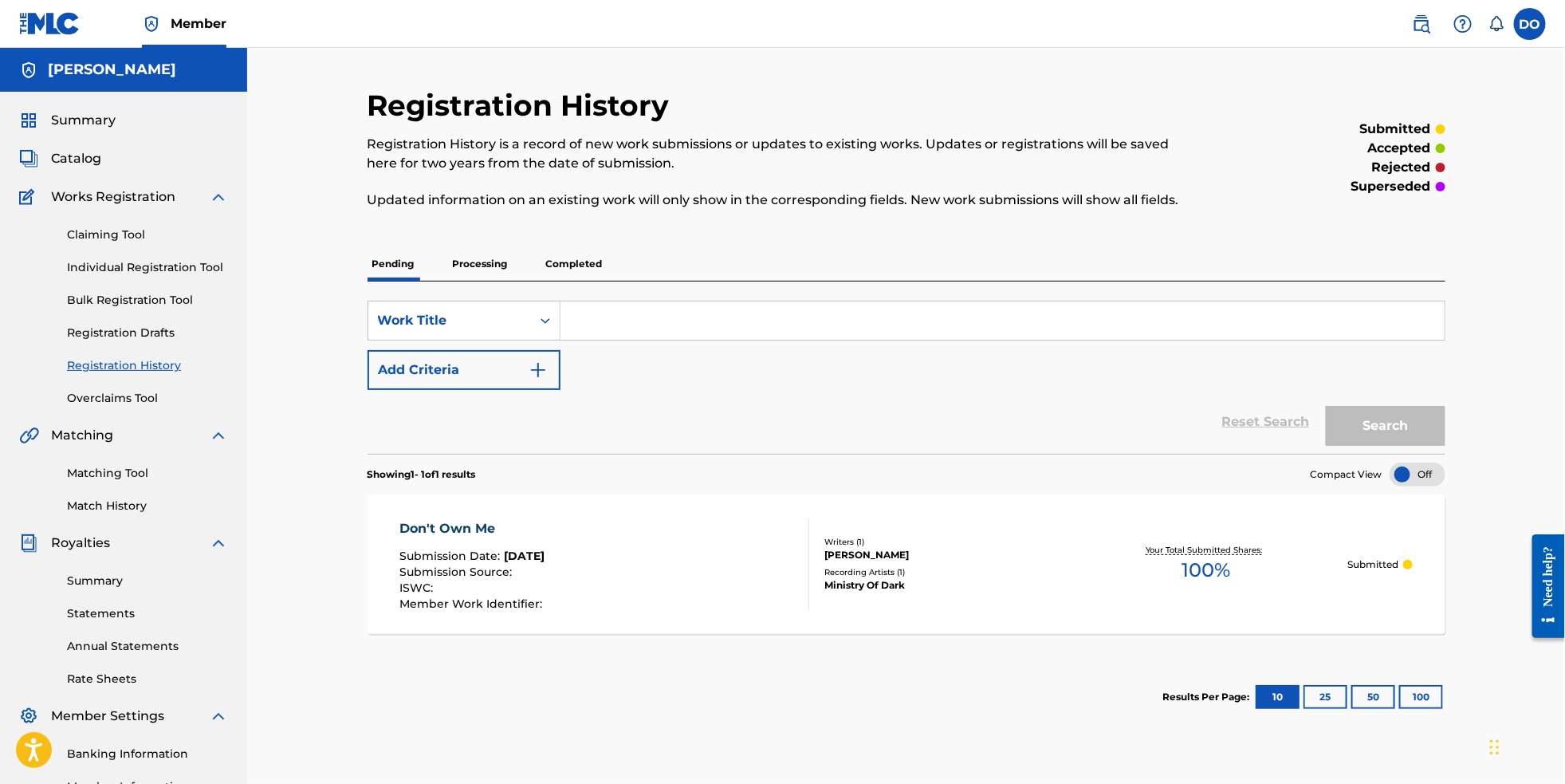
click at [541, 272] on p "Completed" at bounding box center [574, 264] width 66 height 33
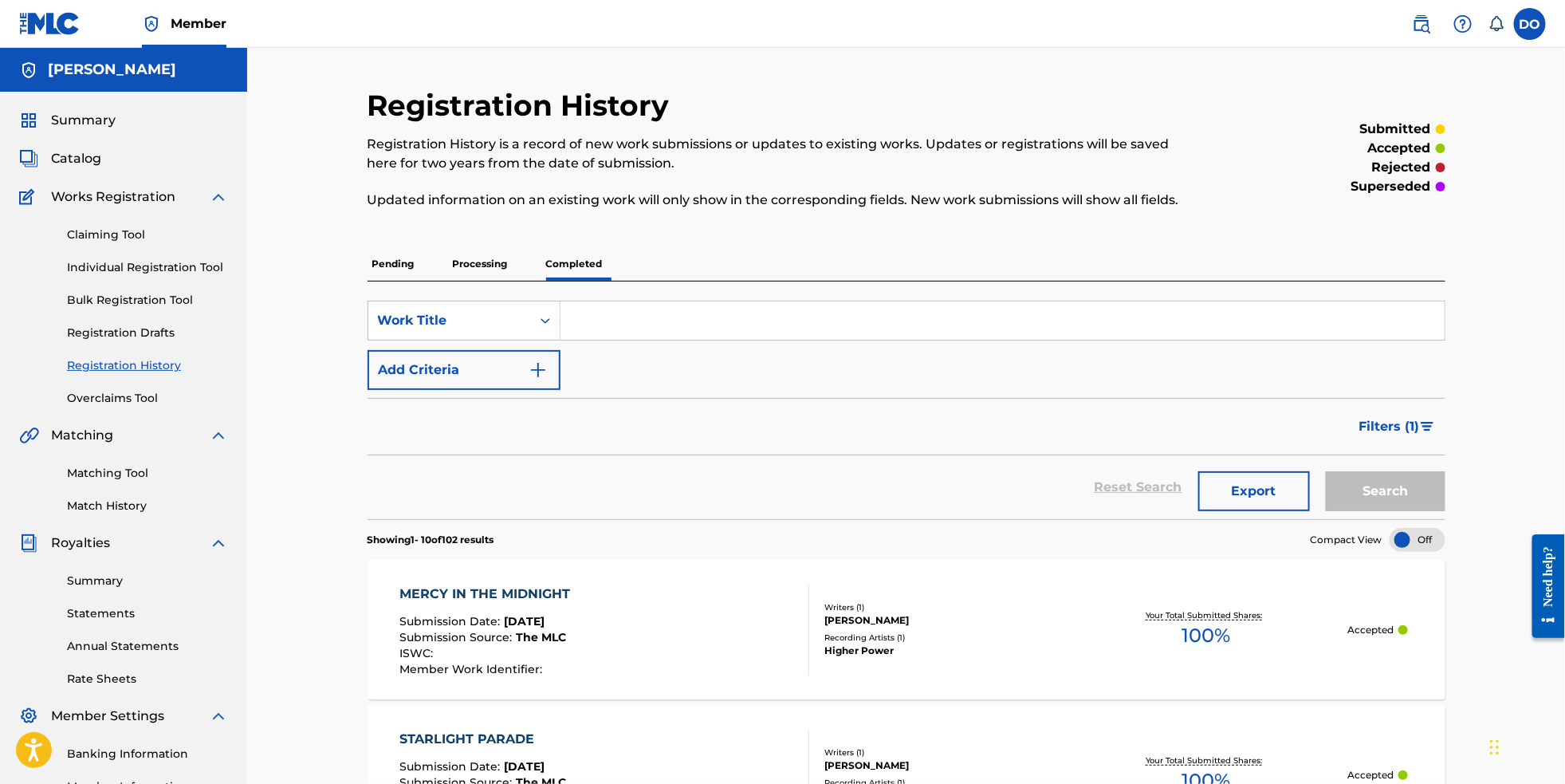
click at [479, 273] on p "Processing" at bounding box center [481, 264] width 65 height 33
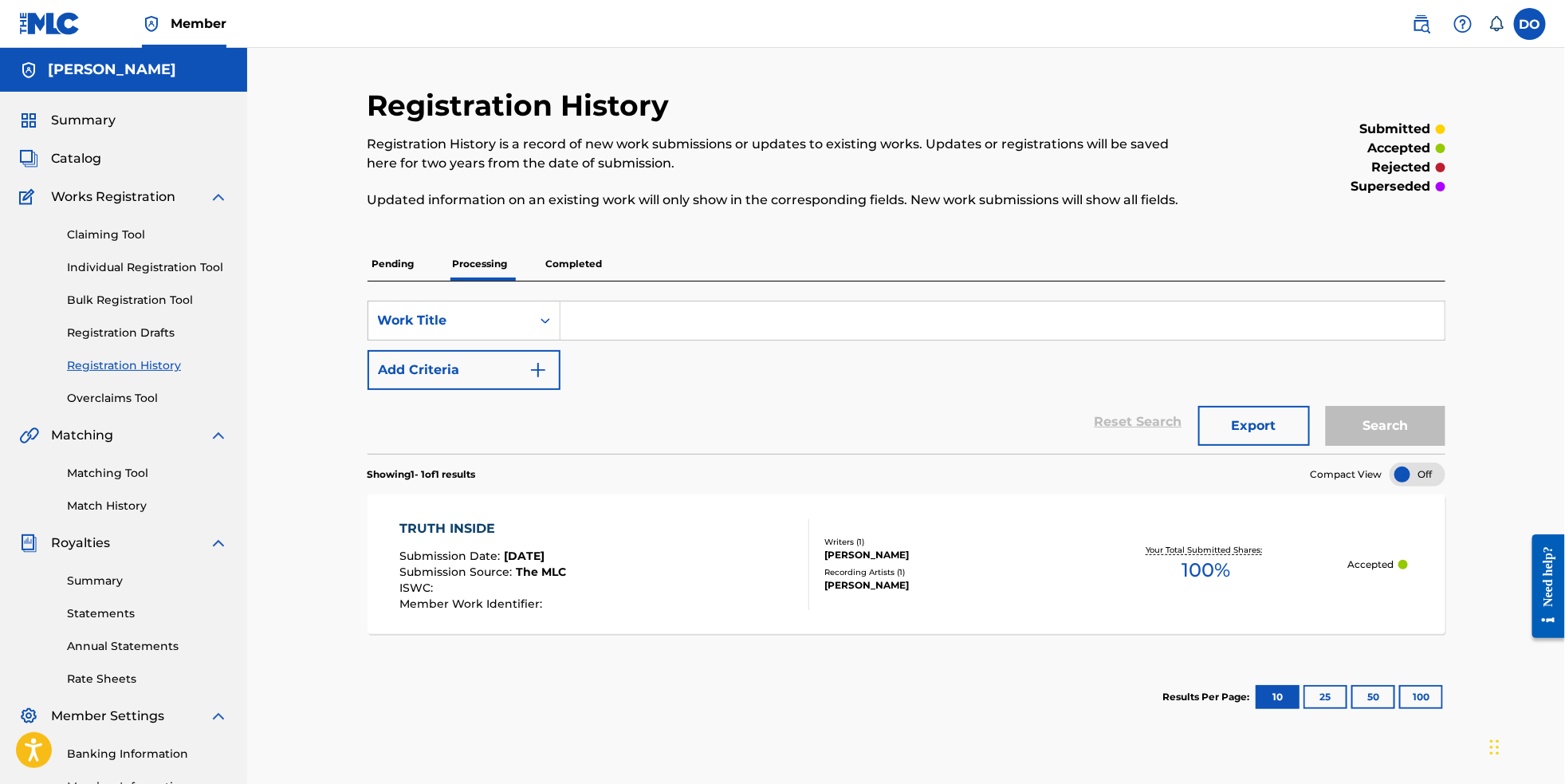
click at [389, 276] on p "Pending" at bounding box center [393, 264] width 52 height 33
